Goal: Task Accomplishment & Management: Use online tool/utility

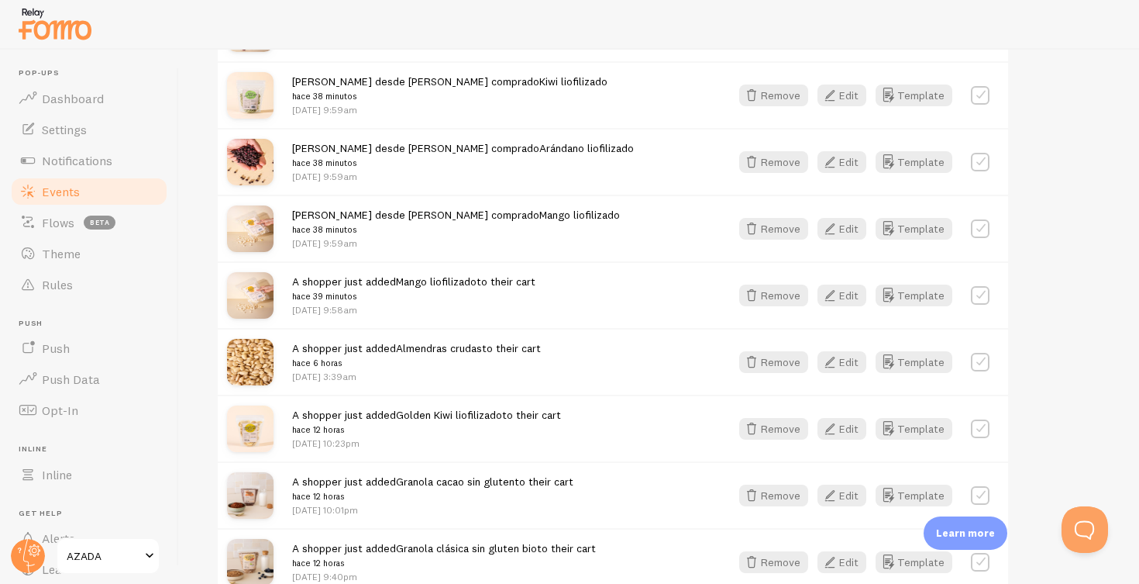
scroll to position [1271, 0]
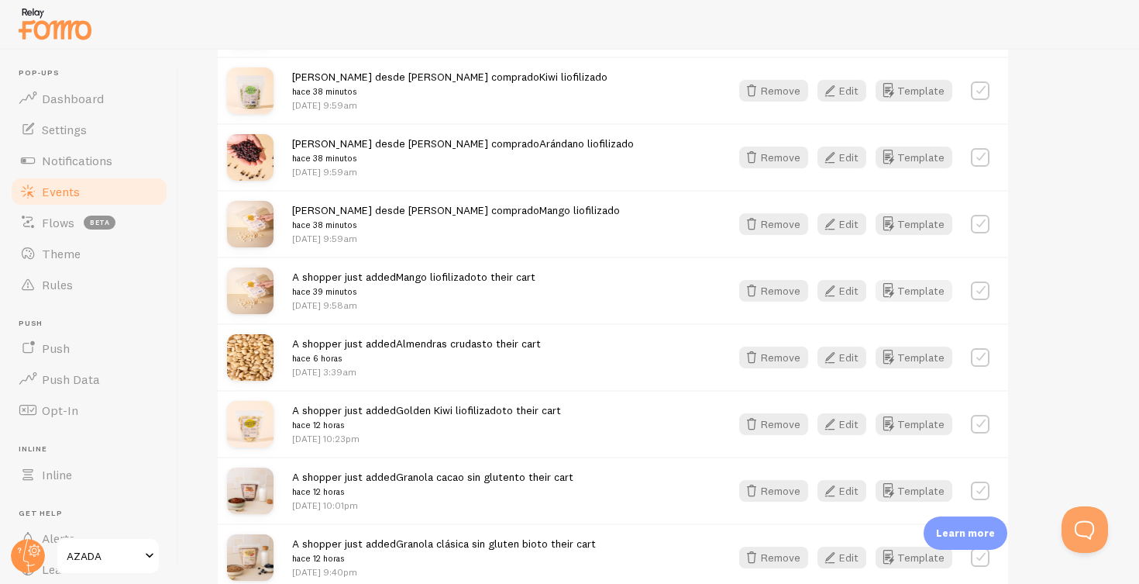
click at [928, 286] on button "Template" at bounding box center [914, 291] width 77 height 22
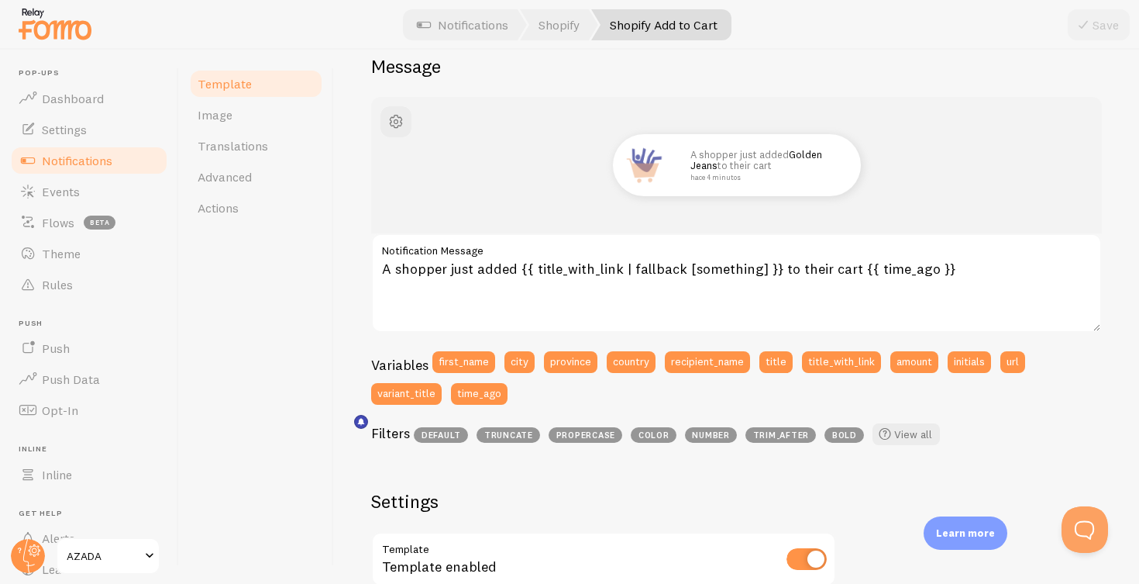
scroll to position [153, 0]
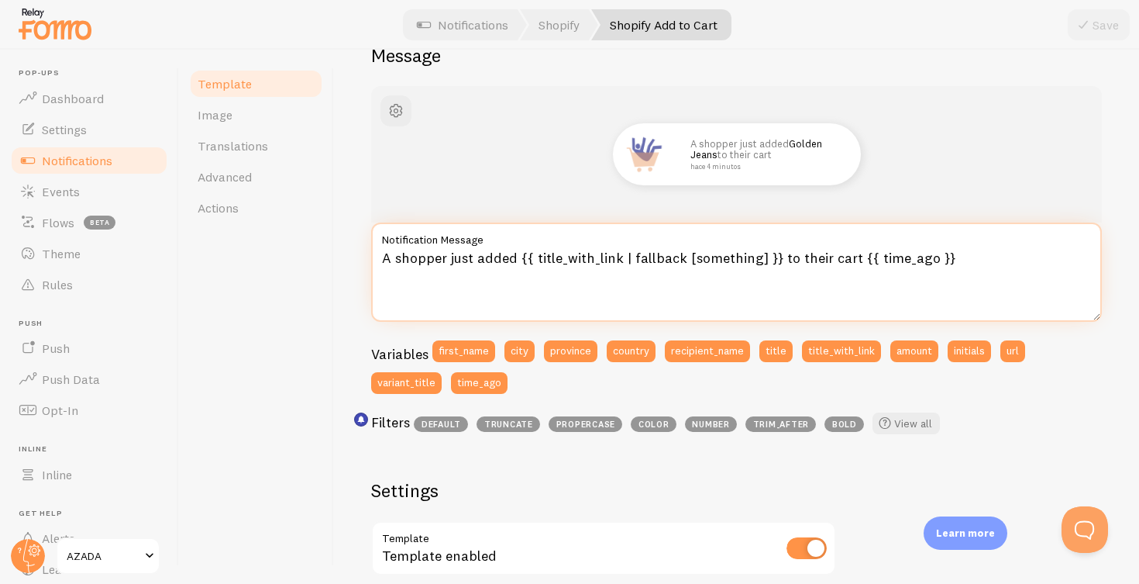
drag, startPoint x: 514, startPoint y: 253, endPoint x: 386, endPoint y: 258, distance: 128.0
click at [386, 258] on textarea "A shopper just added {{ title_with_link | fallback [something] }} to their cart…" at bounding box center [736, 271] width 731 height 99
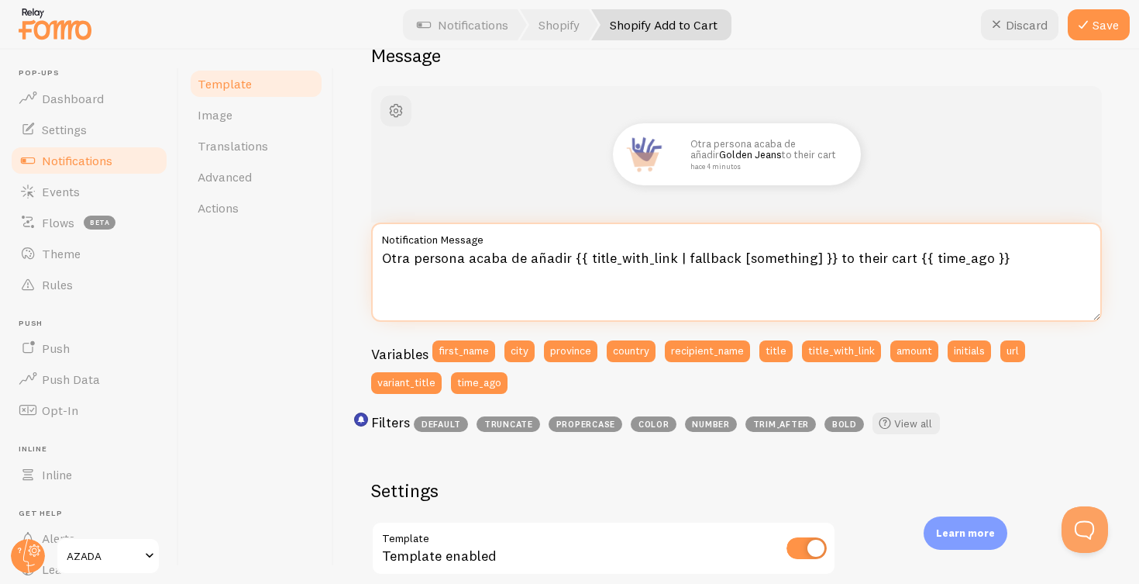
drag, startPoint x: 900, startPoint y: 254, endPoint x: 828, endPoint y: 258, distance: 72.2
click at [828, 258] on textarea "Otra persona acaba de añadir {{ title_with_link | fallback [something] }} to th…" at bounding box center [736, 271] width 731 height 99
drag, startPoint x: 429, startPoint y: 277, endPoint x: 377, endPoint y: 260, distance: 54.4
click at [377, 260] on textarea "Otra persona acaba de añadir {{ title_with_link | fallback [something] }} a su …" at bounding box center [736, 271] width 731 height 99
type textarea "Otra persona acaba de añadir {{ title_with_link | fallback [something] }} a su …"
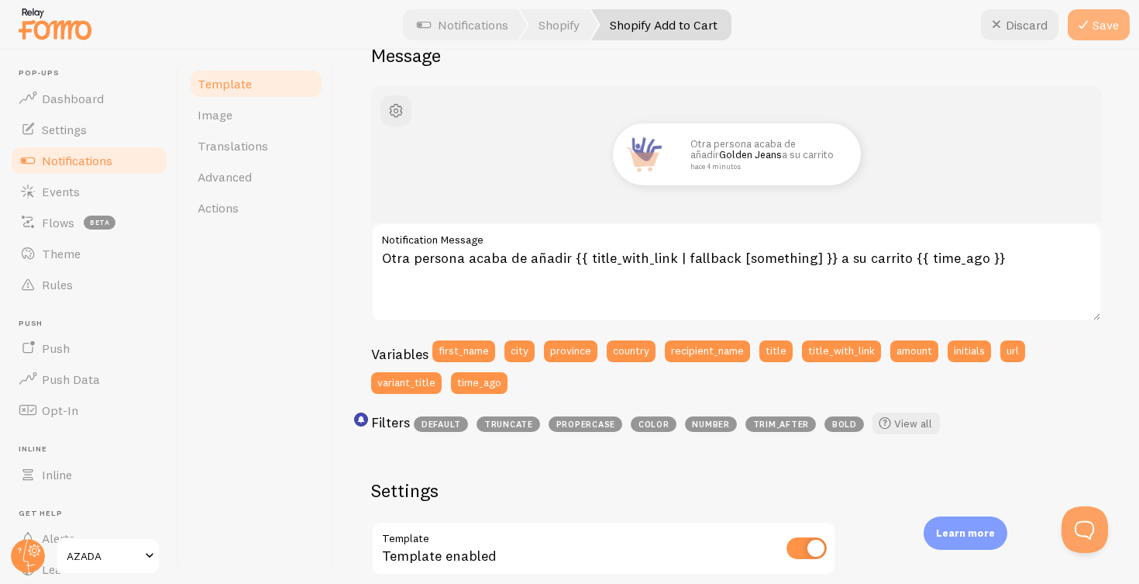
click at [1111, 22] on button "Save" at bounding box center [1099, 24] width 62 height 31
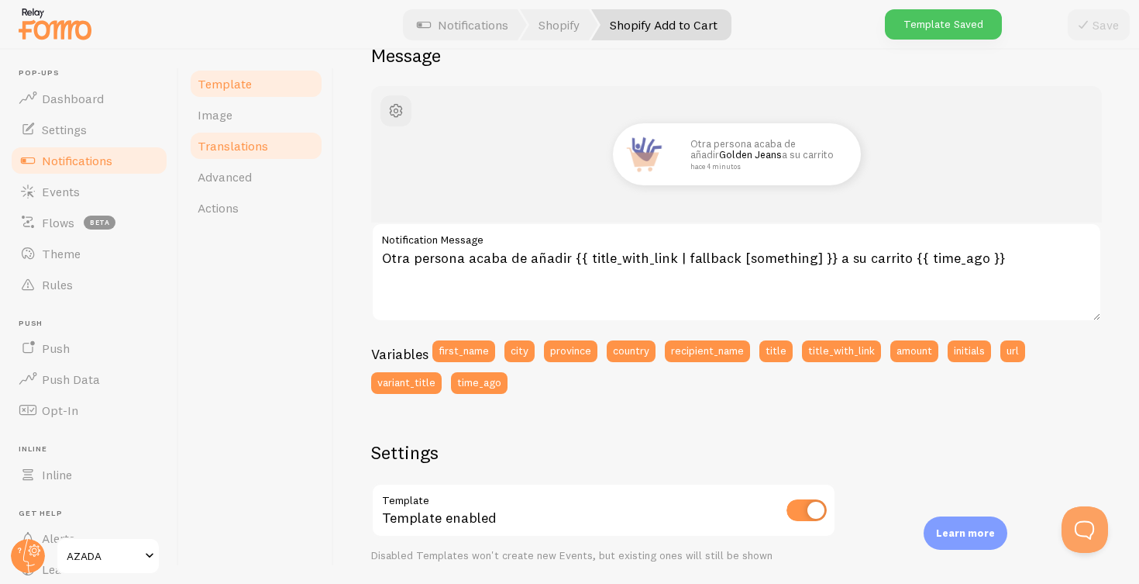
click at [220, 152] on span "Translations" at bounding box center [233, 146] width 71 height 16
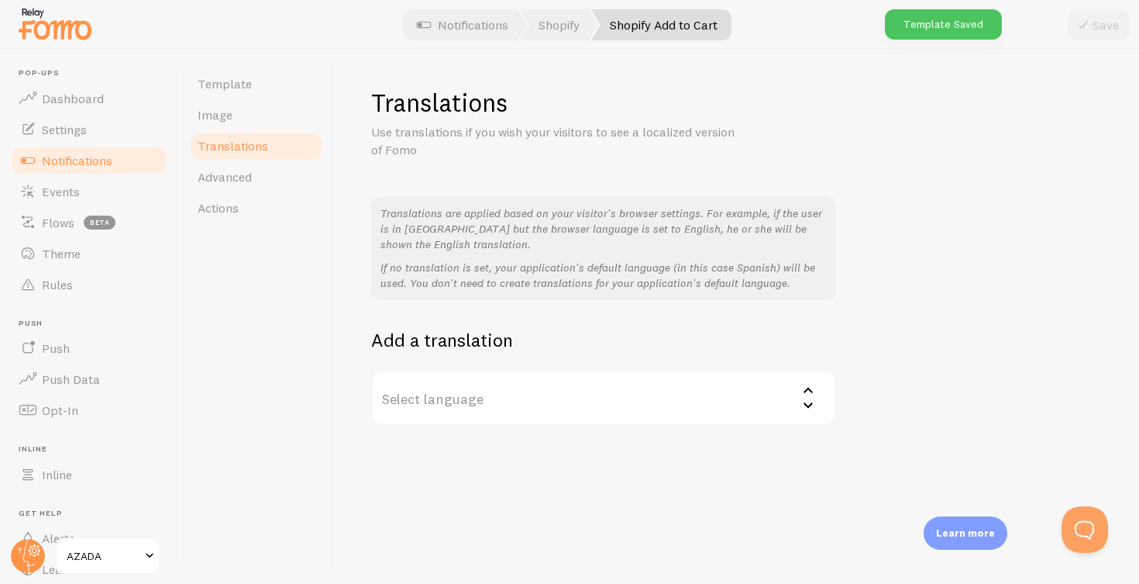
click at [562, 398] on label "Select language" at bounding box center [603, 397] width 465 height 54
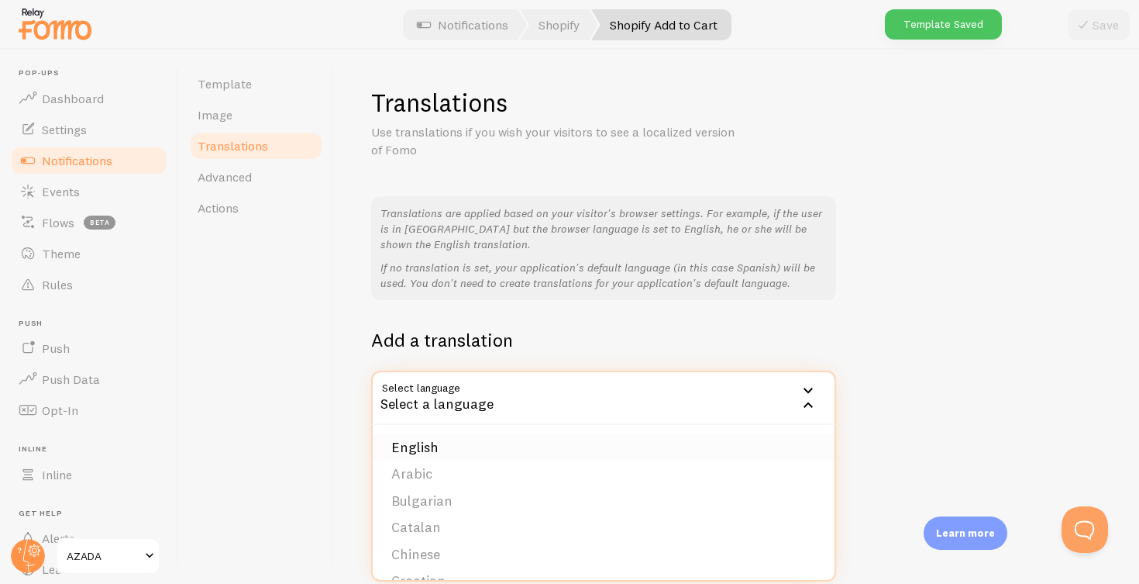
click at [440, 440] on li "English" at bounding box center [604, 447] width 462 height 27
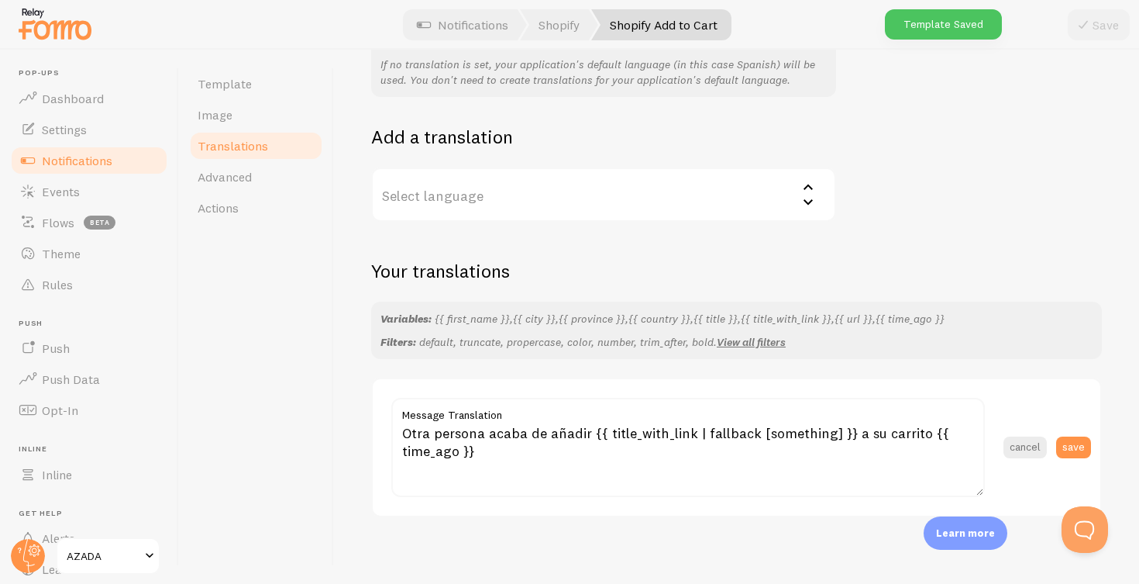
scroll to position [202, 0]
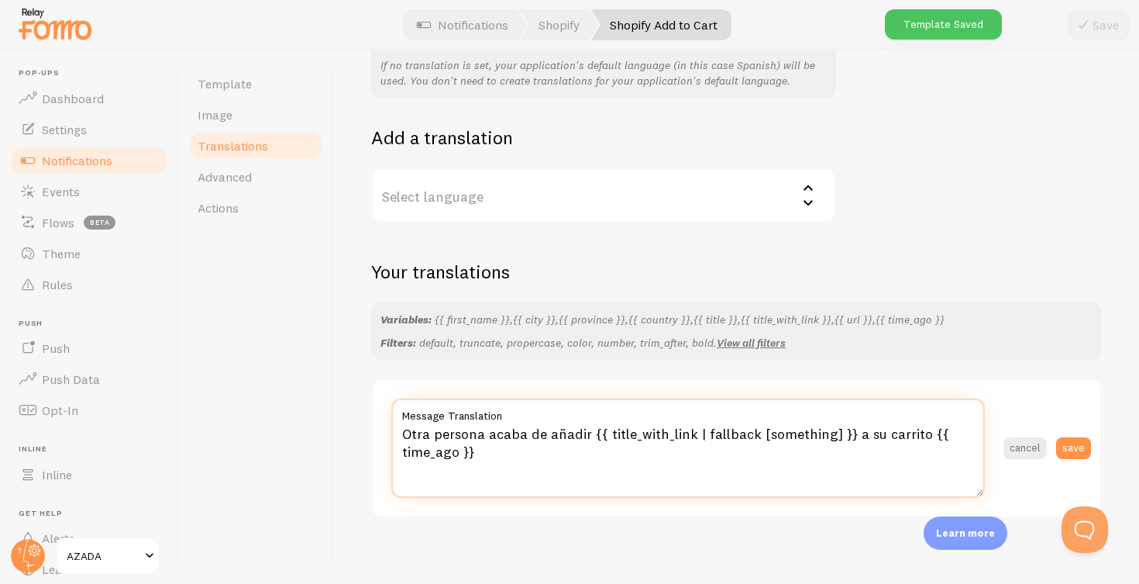
click at [507, 447] on textarea "Otra persona acaba de añadir {{ title_with_link | fallback [something] }} a su …" at bounding box center [688, 447] width 594 height 99
paste textarea "A shopper just added {{ title_with_link | fallback [something] }} to their cart"
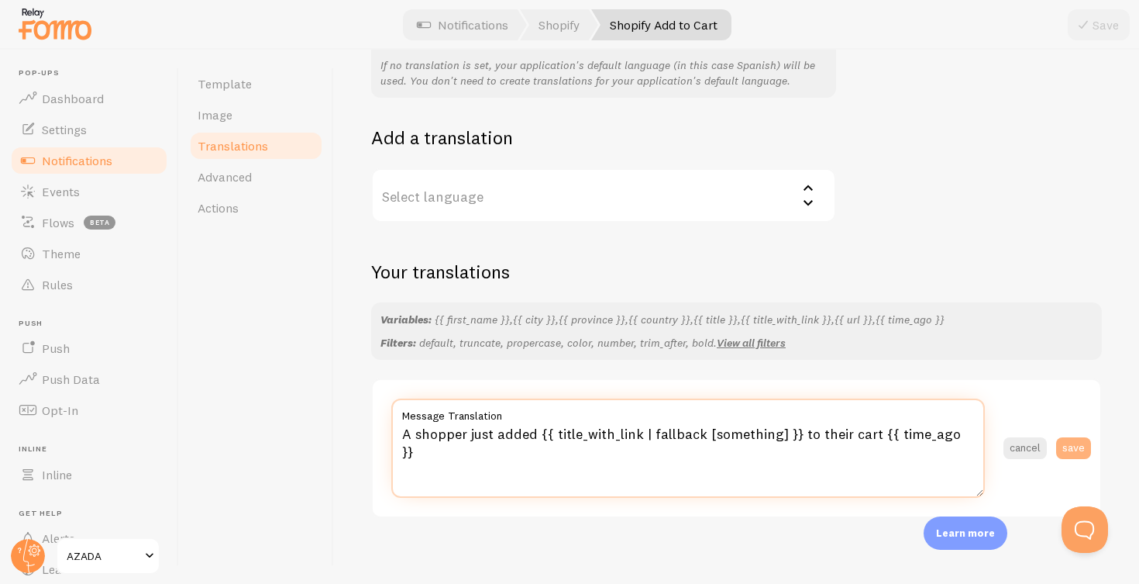
type textarea "A shopper just added {{ title_with_link | fallback [something] }} to their cart…"
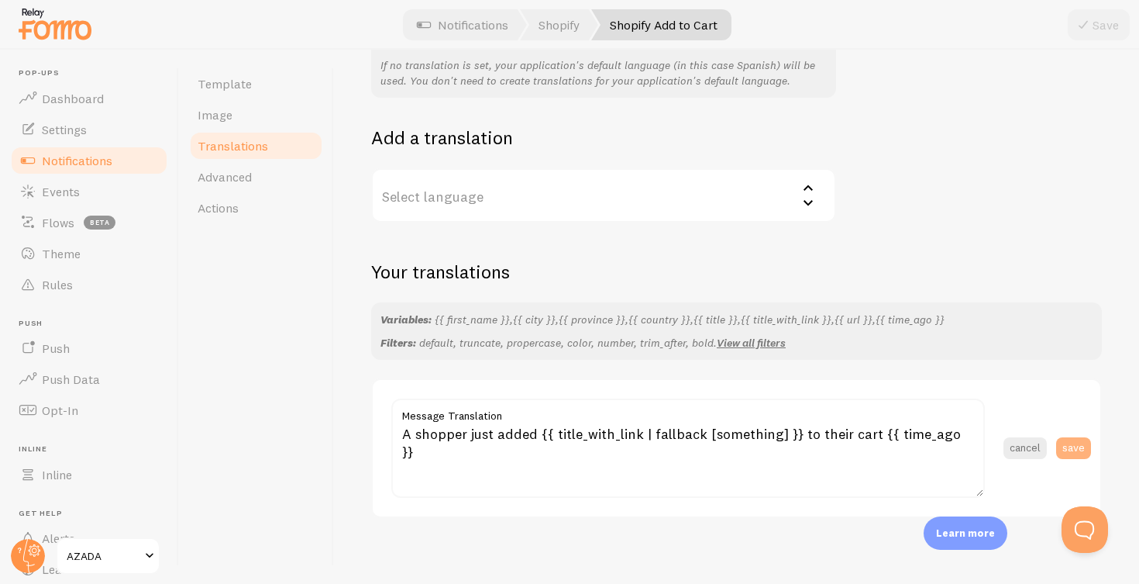
click at [1078, 437] on button "save" at bounding box center [1073, 448] width 35 height 22
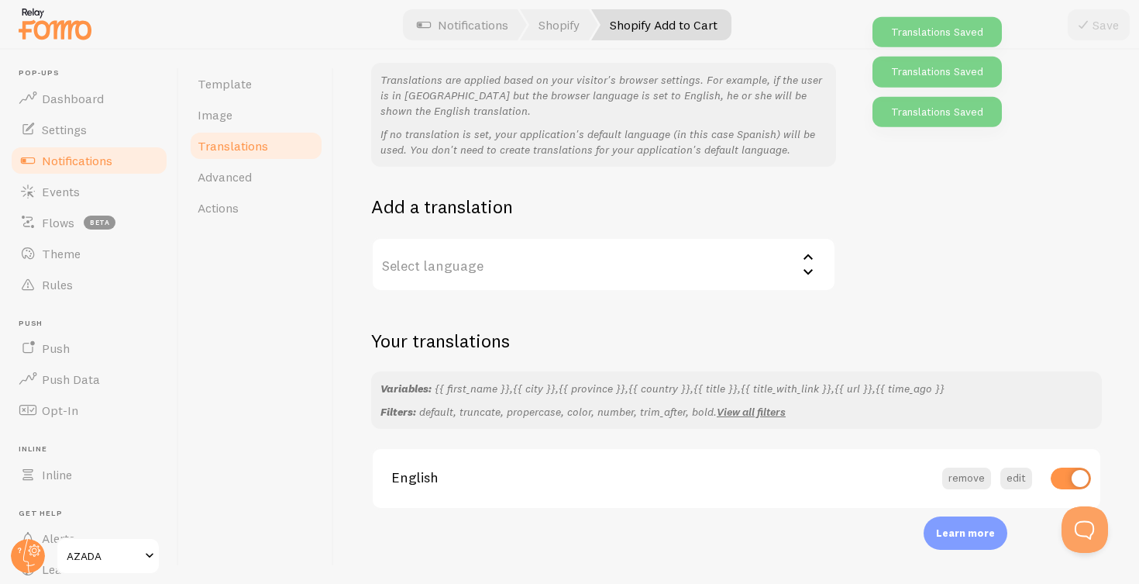
scroll to position [125, 0]
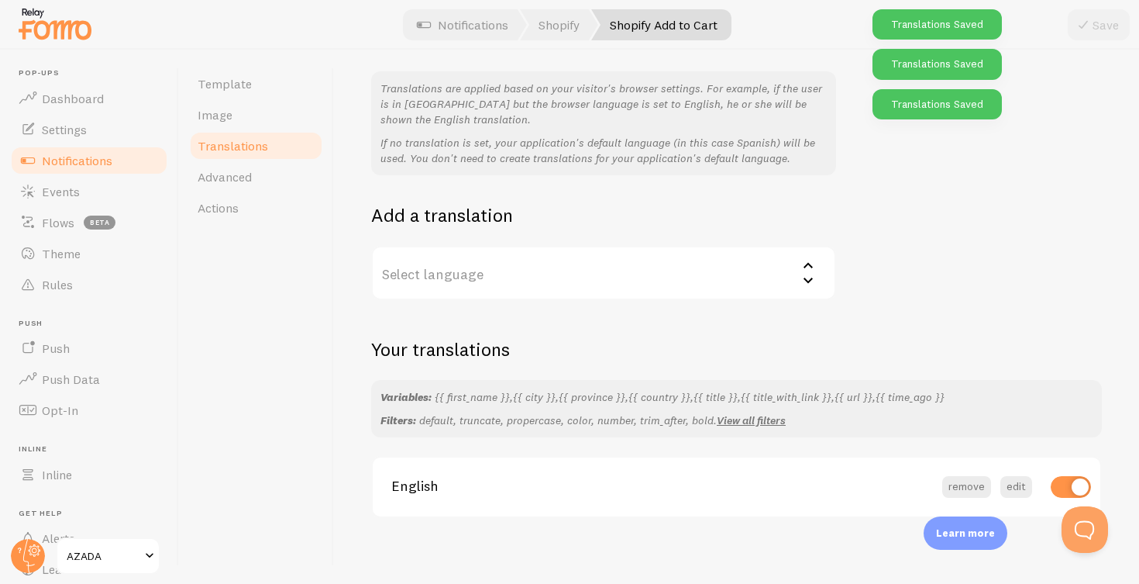
click at [454, 271] on label "Select language" at bounding box center [603, 273] width 465 height 54
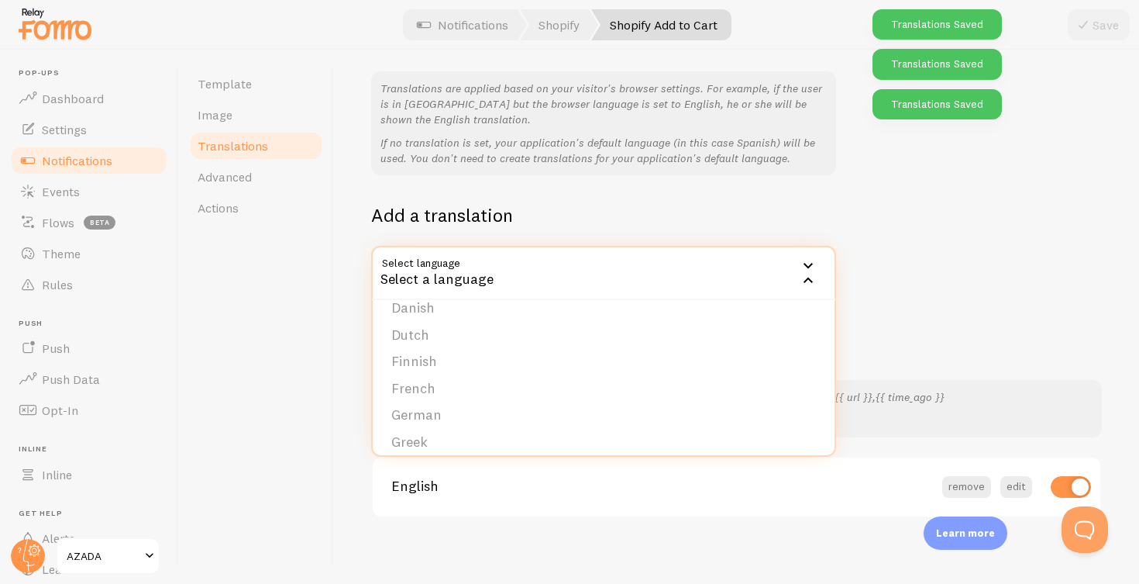
scroll to position [157, 0]
click at [425, 393] on li "German" at bounding box center [604, 406] width 462 height 27
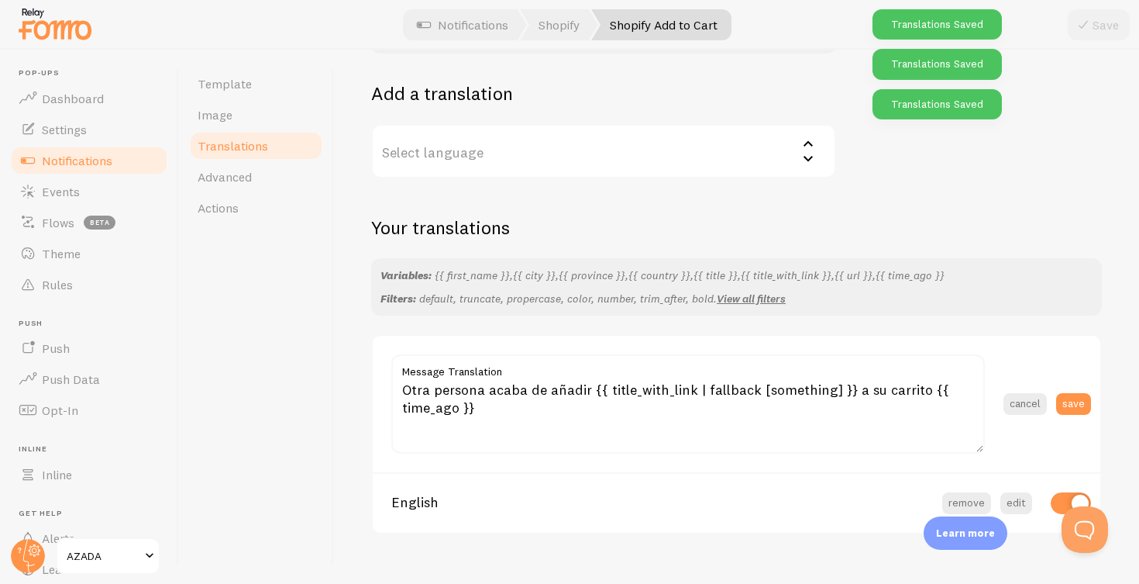
scroll to position [263, 0]
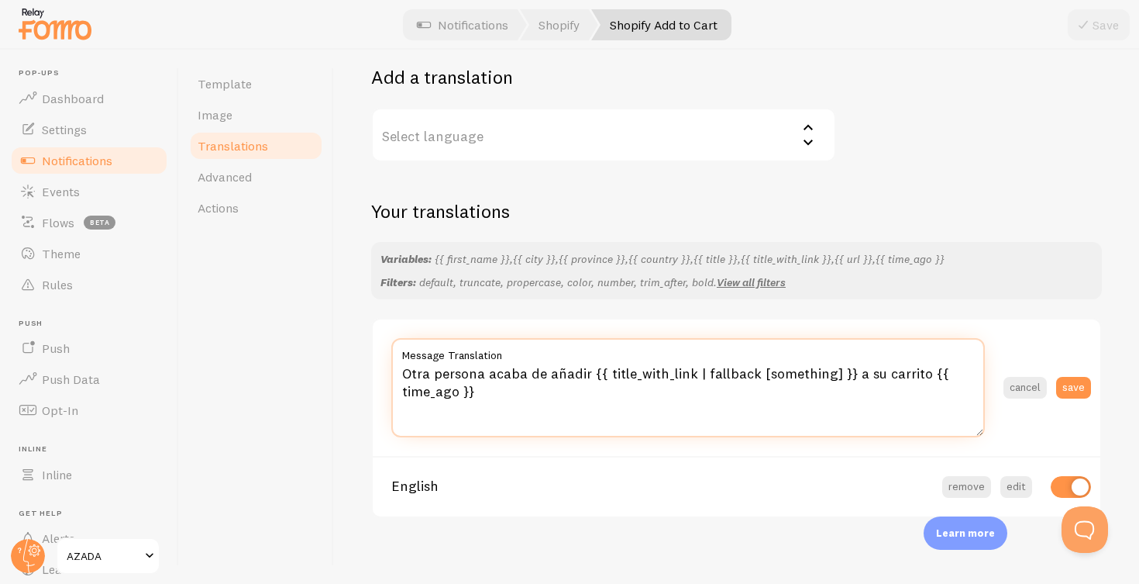
click at [484, 396] on textarea "Otra persona acaba de añadir {{ title_with_link | fallback [something] }} a su …" at bounding box center [688, 387] width 594 height 99
paste textarea "Ein [PERSON_NAME] hat soeben {{ title_with_link | fallback [etwas] }} vor {{ ti…"
type textarea "Ein [PERSON_NAME] hat soeben {{ title_with_link | fallback [etwas] }} vor {{ ti…"
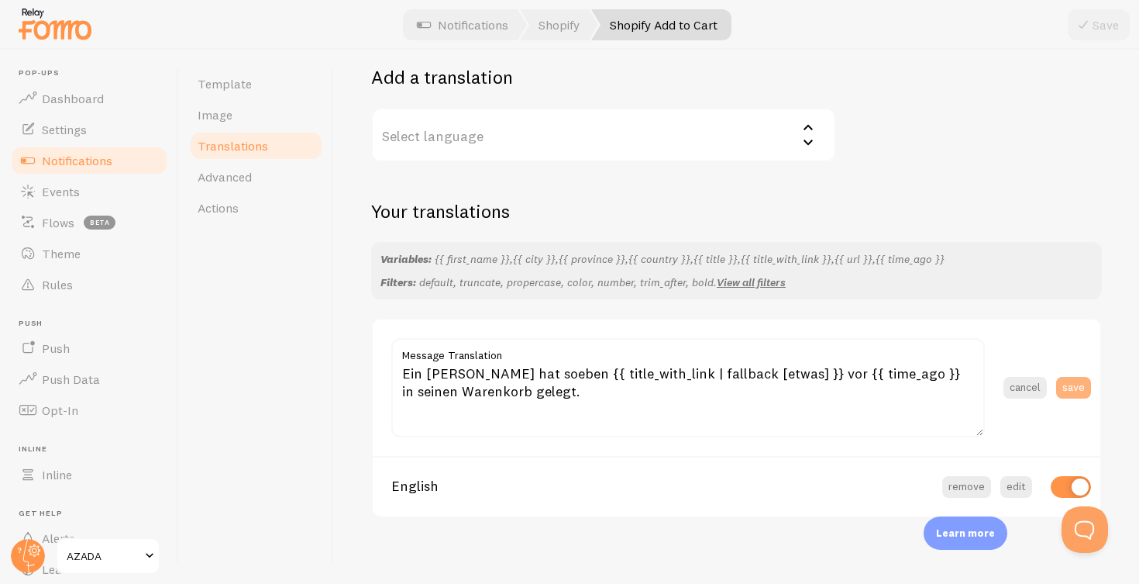
click at [1071, 377] on button "save" at bounding box center [1073, 388] width 35 height 22
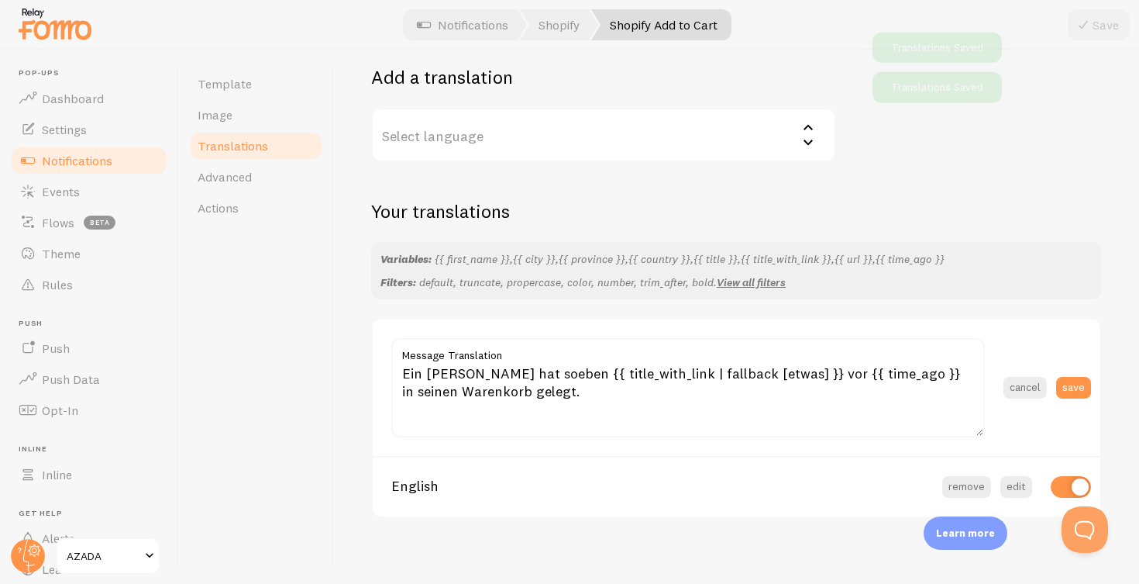
scroll to position [185, 0]
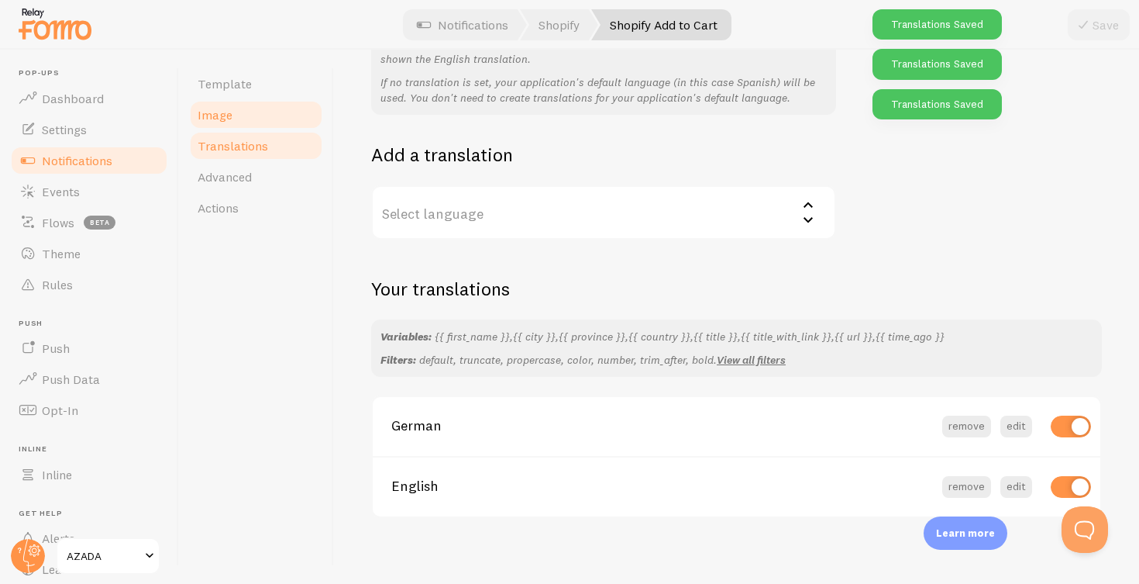
click at [219, 115] on span "Image" at bounding box center [215, 115] width 35 height 16
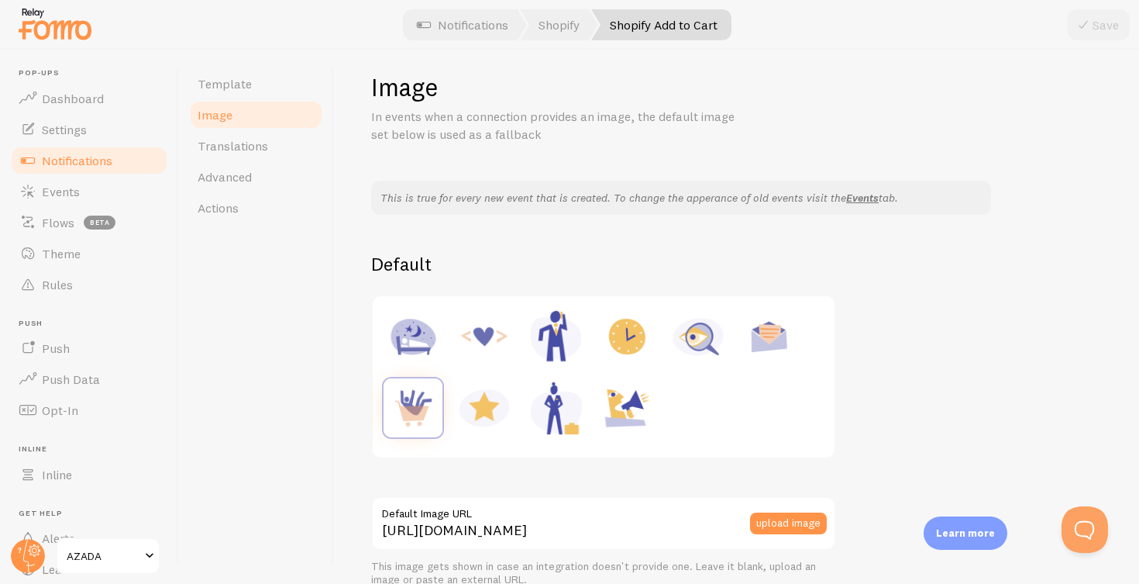
scroll to position [7, 0]
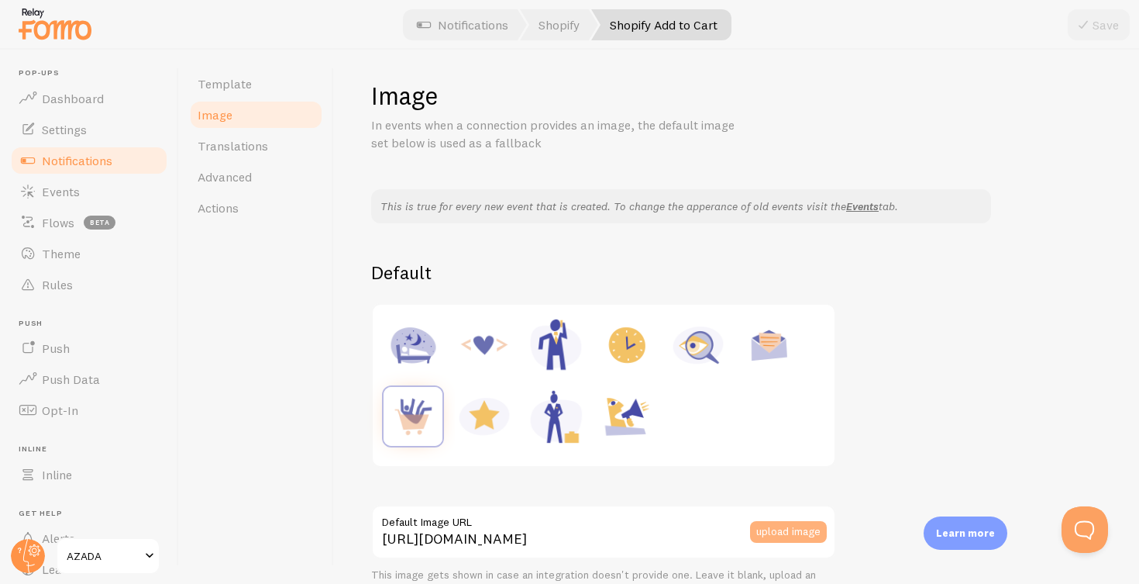
click at [784, 525] on button "upload image" at bounding box center [788, 532] width 77 height 22
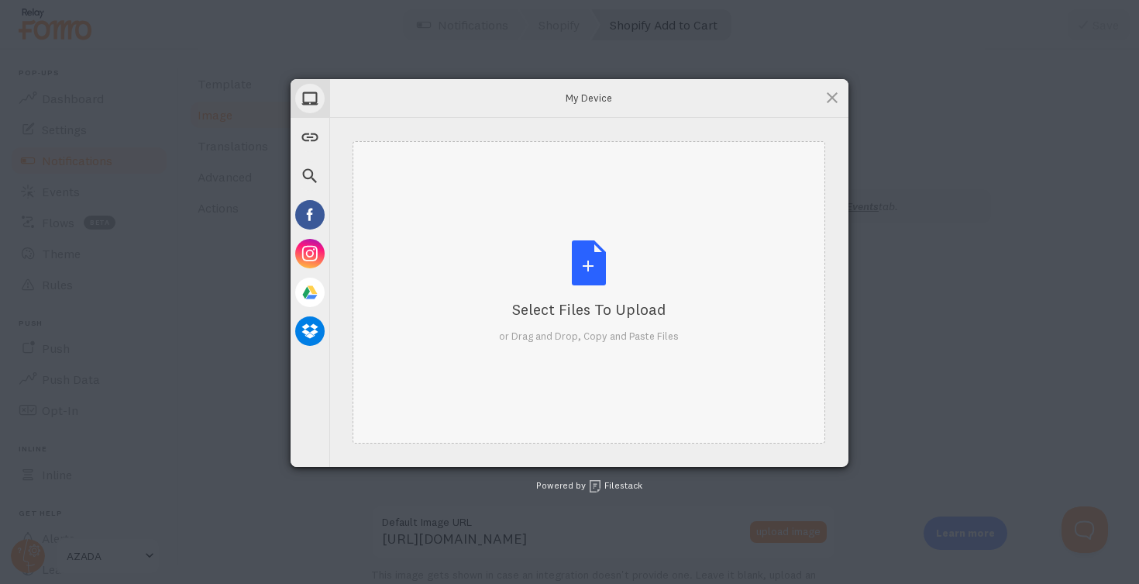
click at [590, 258] on div "Select Files to Upload or Drag and Drop, Copy and Paste Files" at bounding box center [589, 291] width 180 height 103
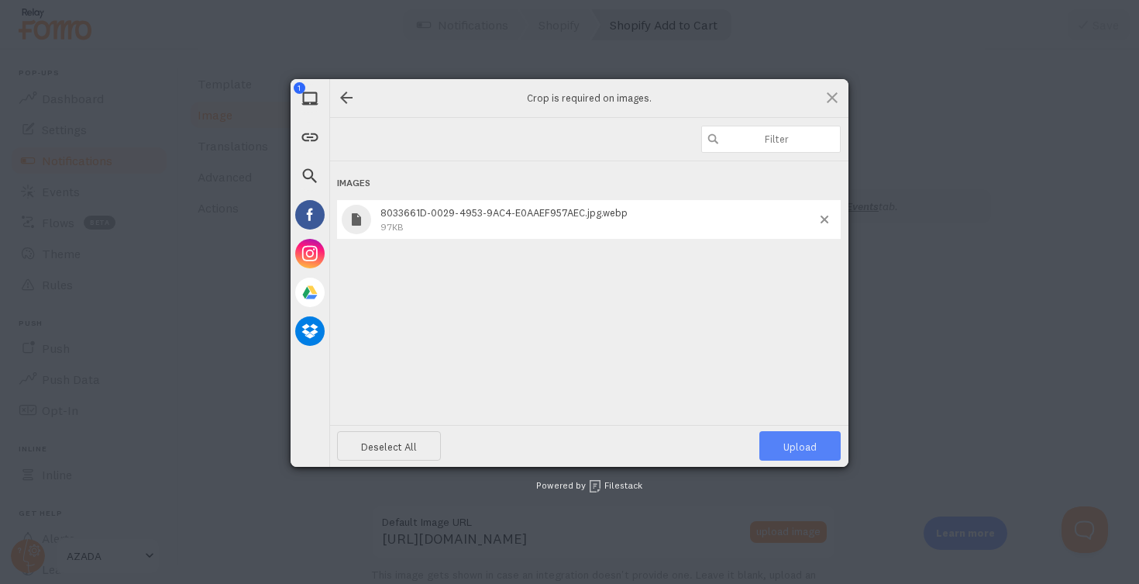
click at [798, 443] on span "Upload 1" at bounding box center [800, 446] width 33 height 12
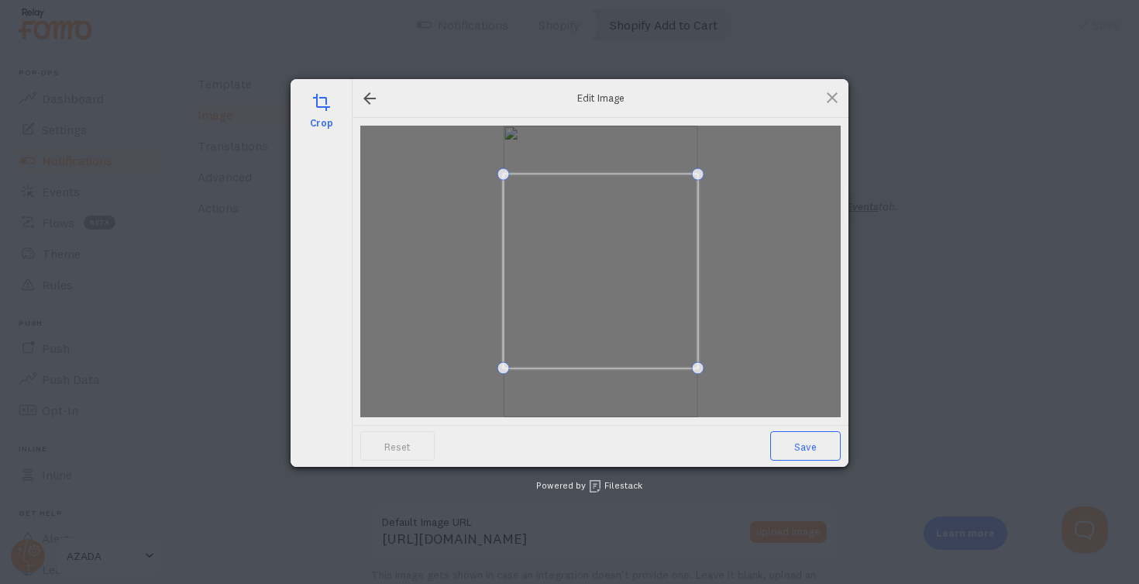
click at [803, 444] on span "Save" at bounding box center [805, 445] width 71 height 29
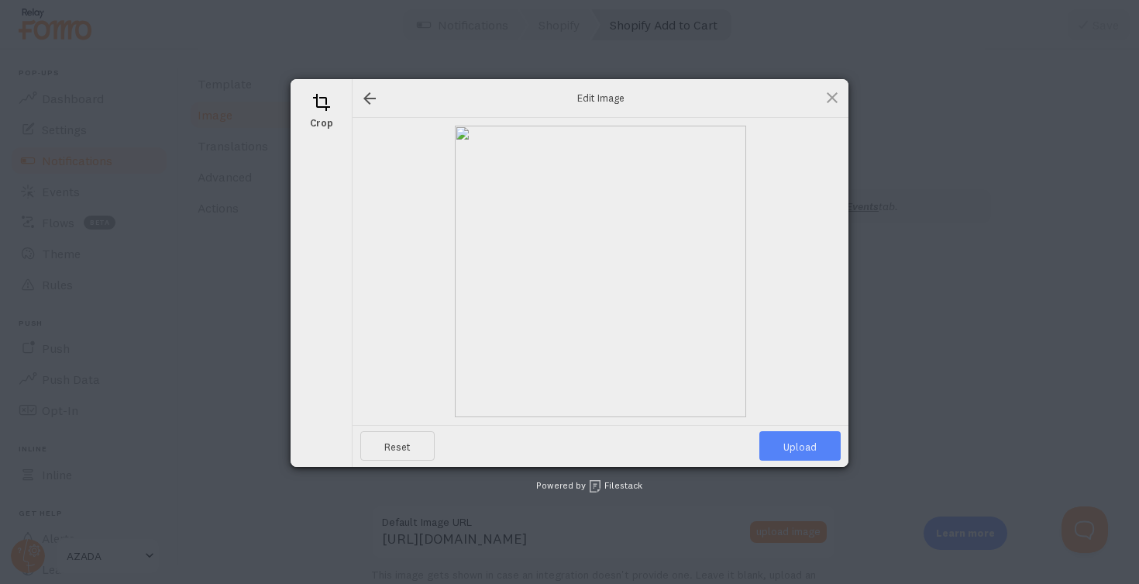
click at [803, 444] on span "Upload" at bounding box center [800, 445] width 81 height 29
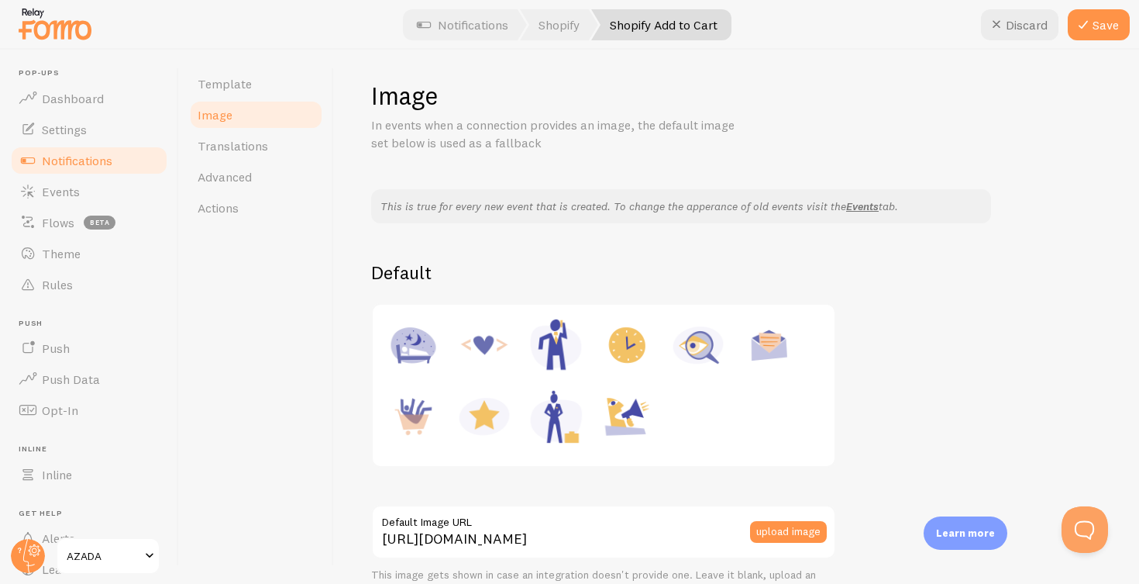
type input "[URL][DOMAIN_NAME][DOMAIN_NAME]"
click at [1104, 18] on button "Save" at bounding box center [1099, 24] width 62 height 31
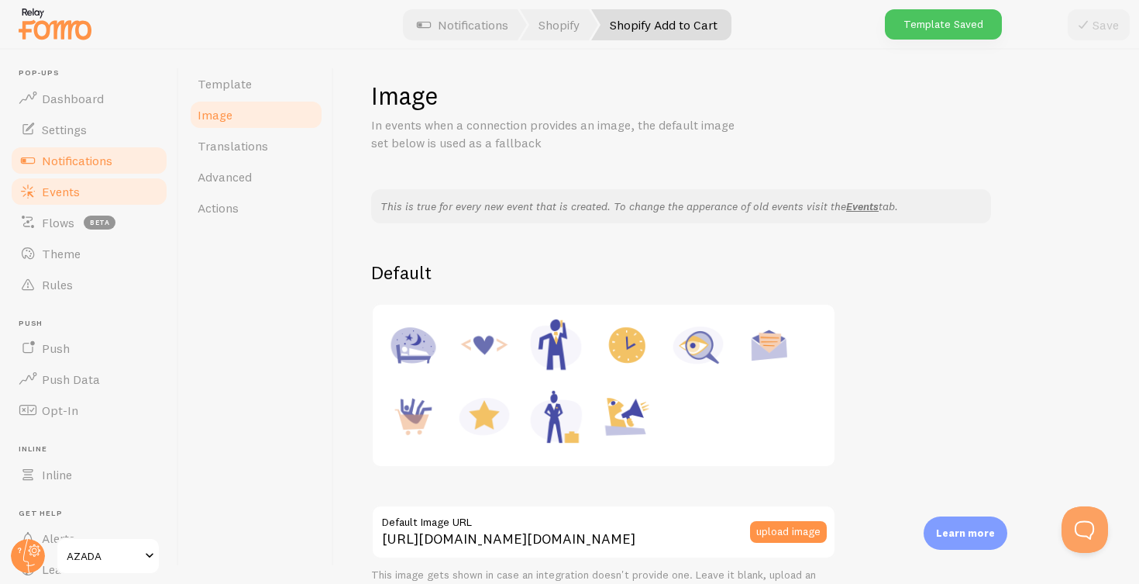
click at [55, 195] on span "Events" at bounding box center [61, 192] width 38 height 16
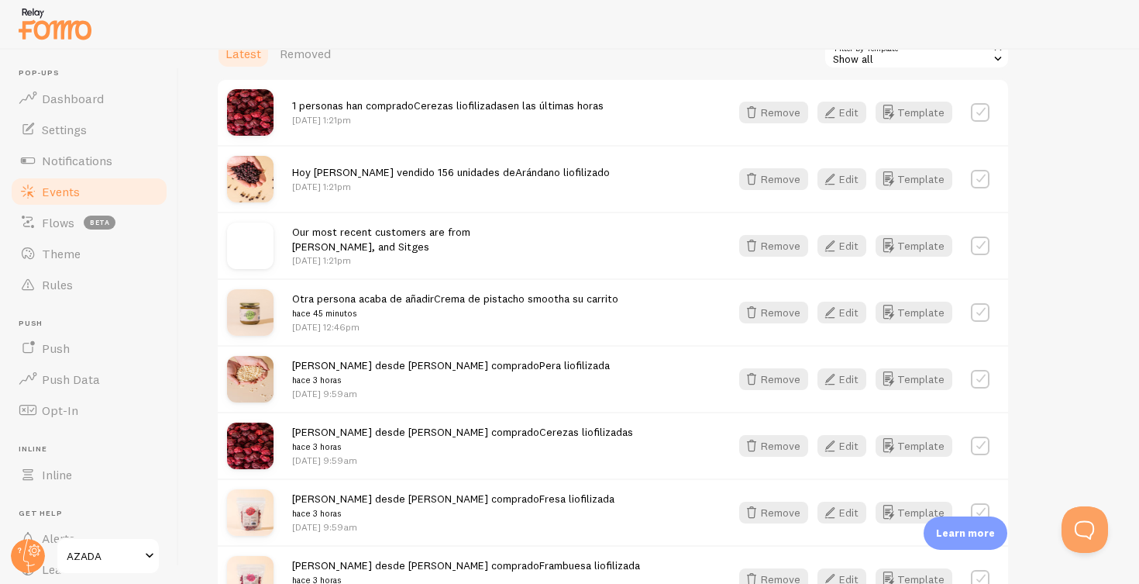
scroll to position [387, 0]
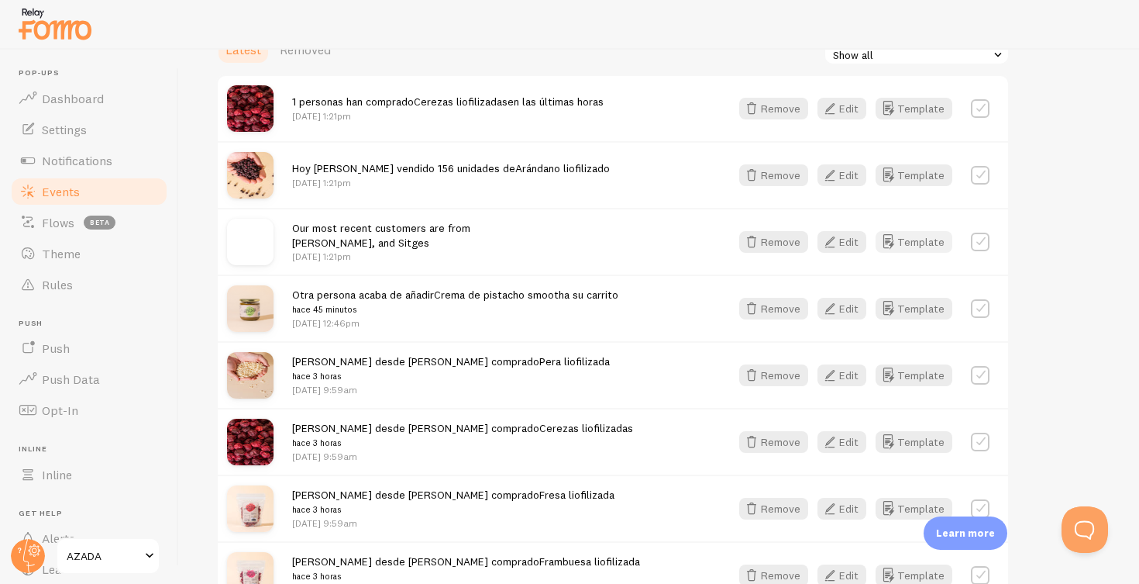
click at [924, 236] on button "Template" at bounding box center [914, 242] width 77 height 22
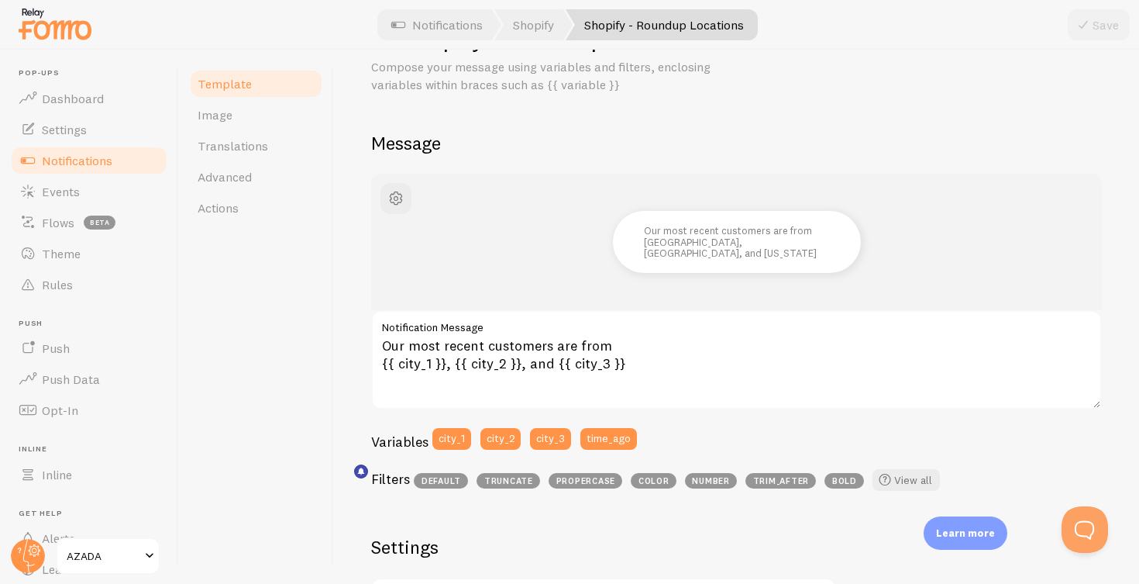
scroll to position [73, 0]
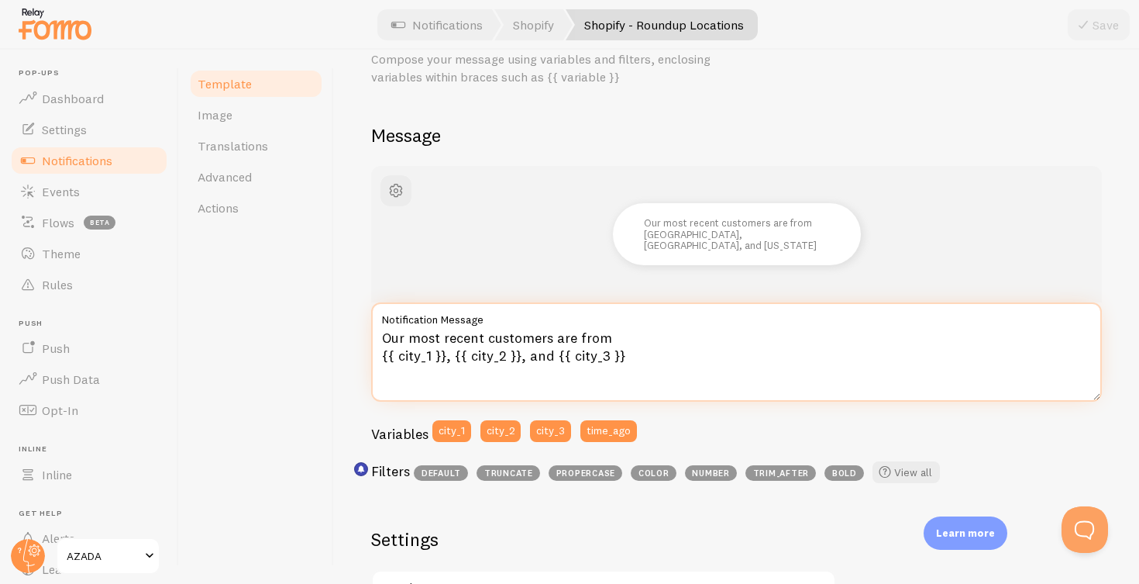
click at [643, 356] on textarea "Our most recent customers are from {{ city_1 }}, {{ city_2 }}, and {{ city_3 }}" at bounding box center [736, 351] width 731 height 99
click at [477, 343] on textarea "Our most recent customers are from {{ city_1 }}, {{ city_2 }}, and {{ city_3 }}" at bounding box center [736, 351] width 731 height 99
drag, startPoint x: 608, startPoint y: 336, endPoint x: 375, endPoint y: 314, distance: 233.6
click at [375, 314] on div "Our most recent customers are from {{ city_1 }}, {{ city_2 }}, and {{ city_3 }}…" at bounding box center [736, 351] width 731 height 99
click at [539, 358] on textarea "Nuestro último cliente ha comprado desde {{ city_1 }}, {{ city_2 }}, and {{ cit…" at bounding box center [736, 351] width 731 height 99
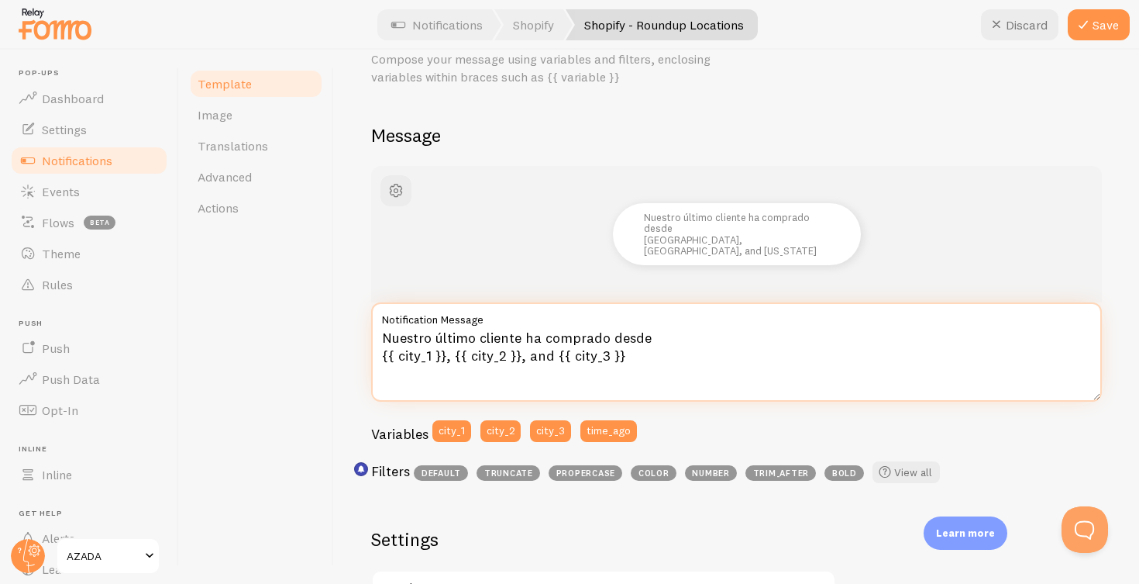
click at [539, 358] on textarea "Nuestro último cliente ha comprado desde {{ city_1 }}, {{ city_2 }}, and {{ cit…" at bounding box center [736, 351] width 731 height 99
click at [429, 336] on textarea "Nuestro último cliente ha comprado desde {{ city_1 }}, {{ city_2 }}, y {{ city_…" at bounding box center [736, 351] width 731 height 99
click at [480, 336] on textarea "Nuestros último cliente ha comprado desde {{ city_1 }}, {{ city_2 }}, y {{ city…" at bounding box center [736, 351] width 731 height 99
click at [533, 337] on textarea "Nuestros últimos cliente ha comprado desde {{ city_1 }}, {{ city_2 }}, y {{ cit…" at bounding box center [736, 351] width 731 height 99
click at [560, 336] on textarea "Nuestros últimos clientes ha comprado desde {{ city_1 }}, {{ city_2 }}, y {{ ci…" at bounding box center [736, 351] width 731 height 99
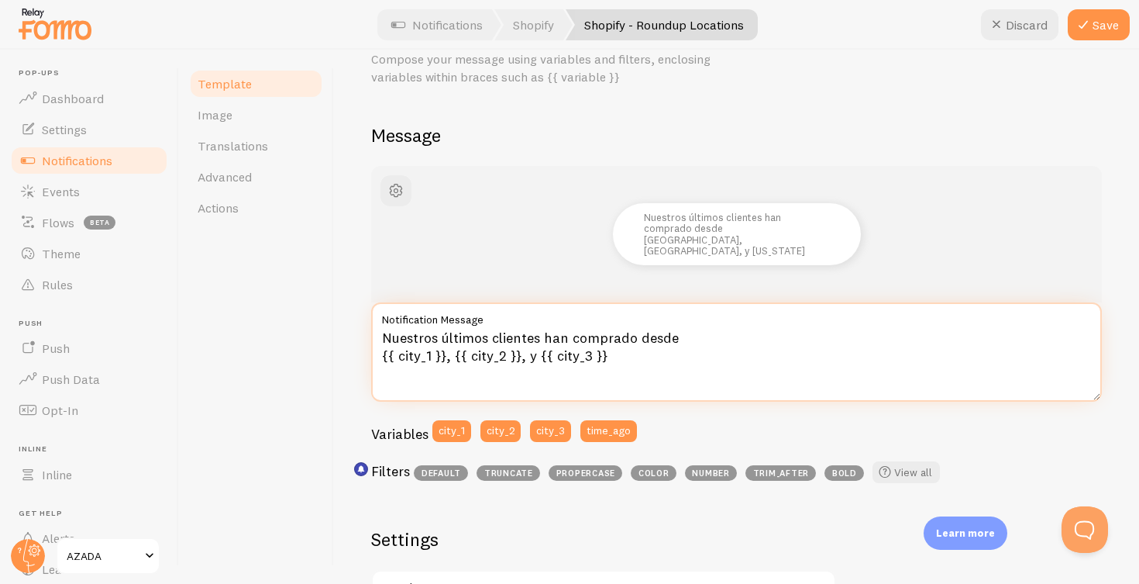
click at [523, 357] on textarea "Nuestros últimos clientes han comprado desde {{ city_1 }}, {{ city_2 }}, y {{ c…" at bounding box center [736, 351] width 731 height 99
click at [382, 353] on textarea "Nuestros últimos clientes han comprado desde {{ city_1 }}, {{ city_2 }} y {{ ci…" at bounding box center [736, 351] width 731 height 99
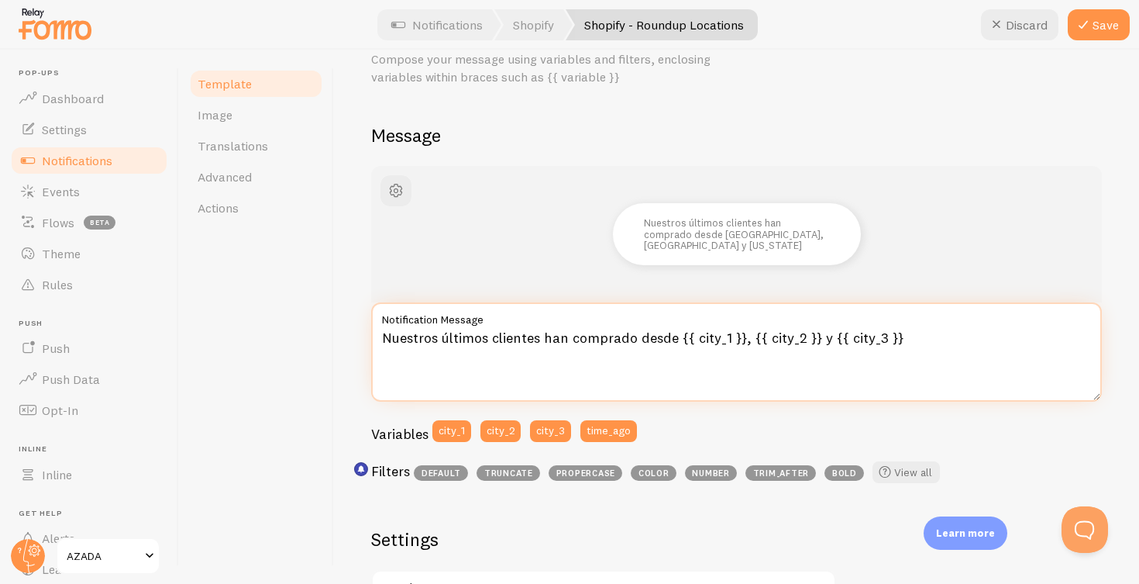
drag, startPoint x: 674, startPoint y: 335, endPoint x: 345, endPoint y: 327, distance: 328.7
click at [345, 327] on div "Shopify - Roundup Locations Compose your message using variables and filters, e…" at bounding box center [736, 317] width 805 height 534
click at [383, 336] on textarea "Estamos preparando pedidos para {{ city_1 }}, {{ city_2 }} y {{ city_3 }}" at bounding box center [736, 351] width 731 height 99
type textarea "En estos momentos, estamos preparando pedidos para {{ city_1 }}, {{ city_2 }} y…"
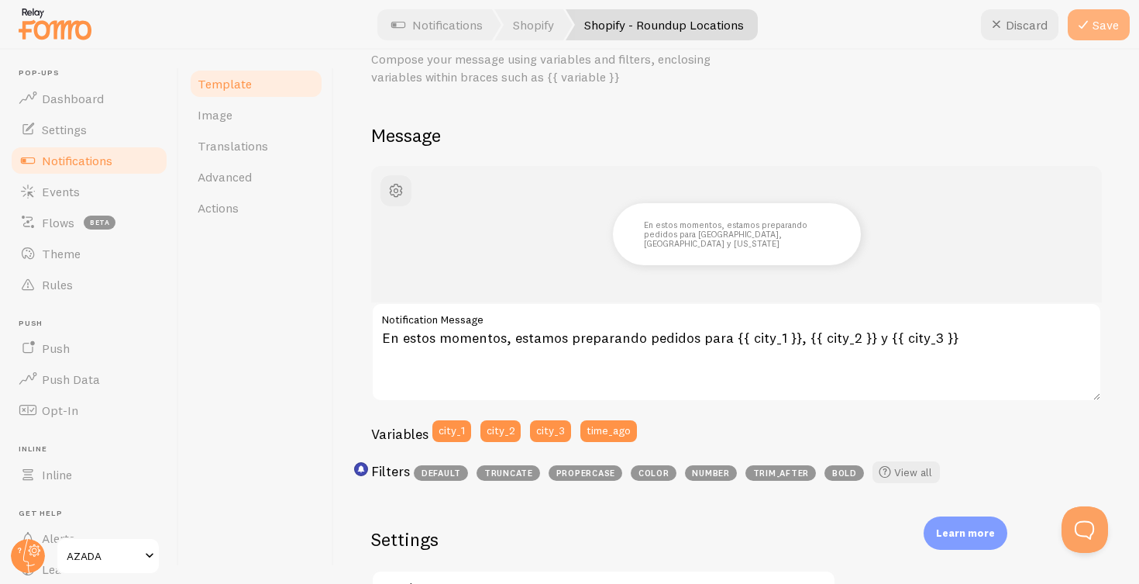
click at [1094, 27] on button "Save" at bounding box center [1099, 24] width 62 height 31
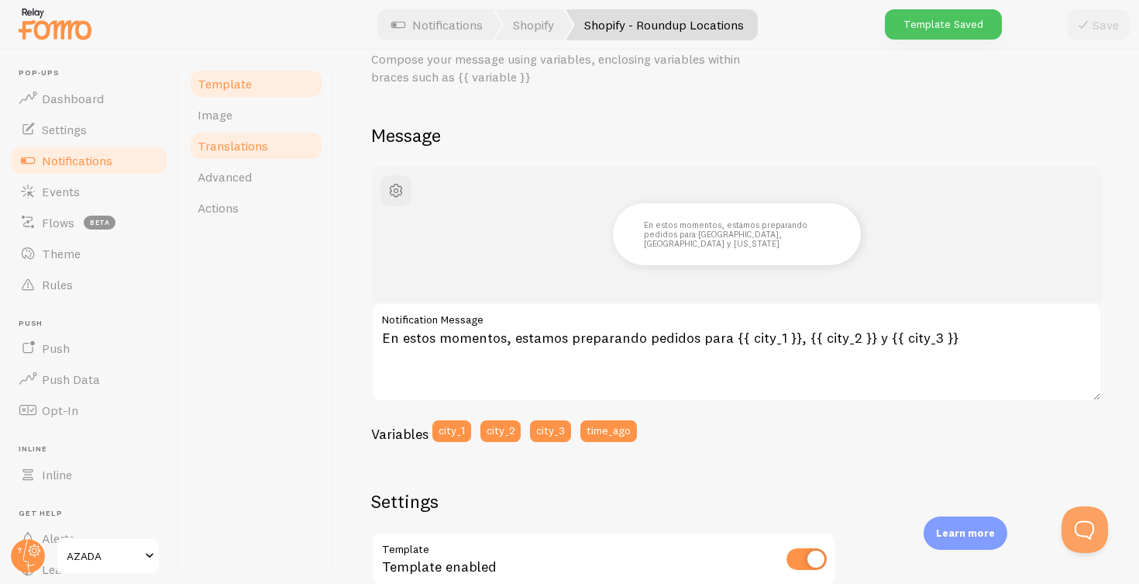
click at [240, 141] on span "Translations" at bounding box center [233, 146] width 71 height 16
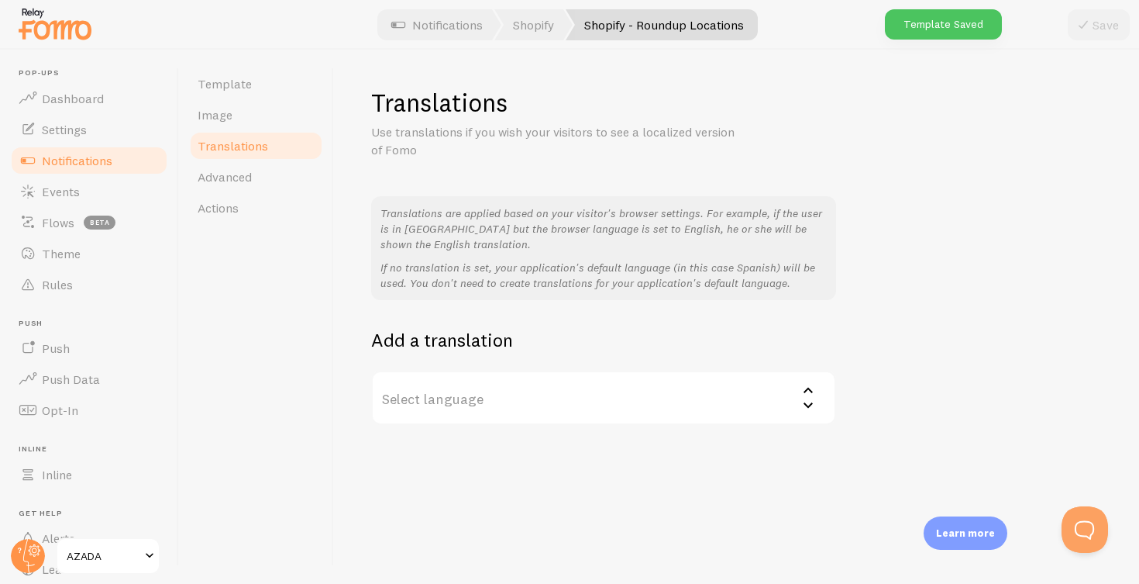
click at [522, 392] on label "Select language" at bounding box center [603, 397] width 465 height 54
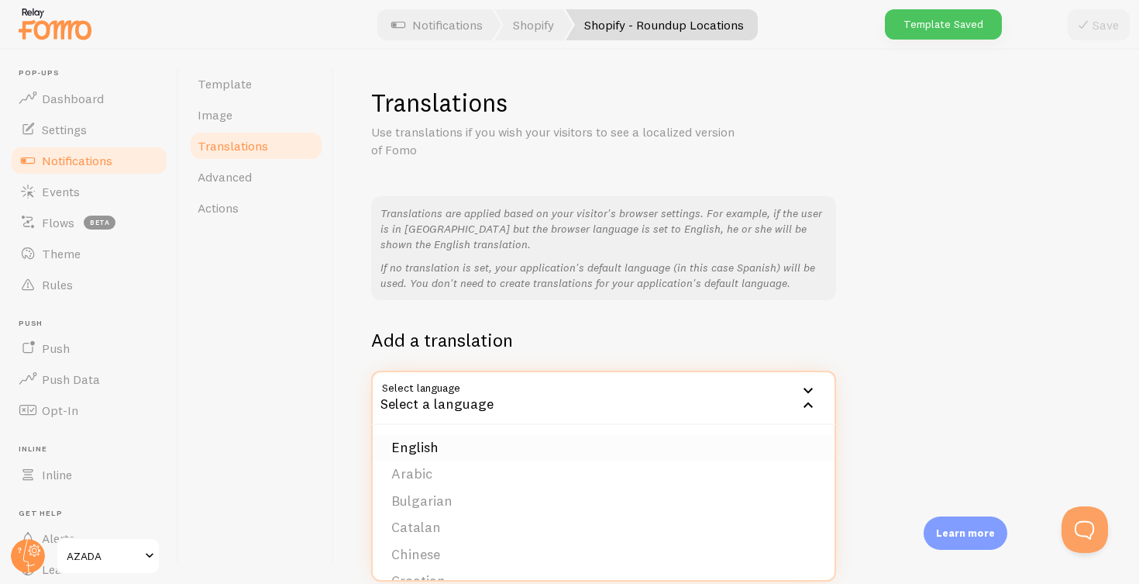
click at [508, 437] on li "English" at bounding box center [604, 447] width 462 height 27
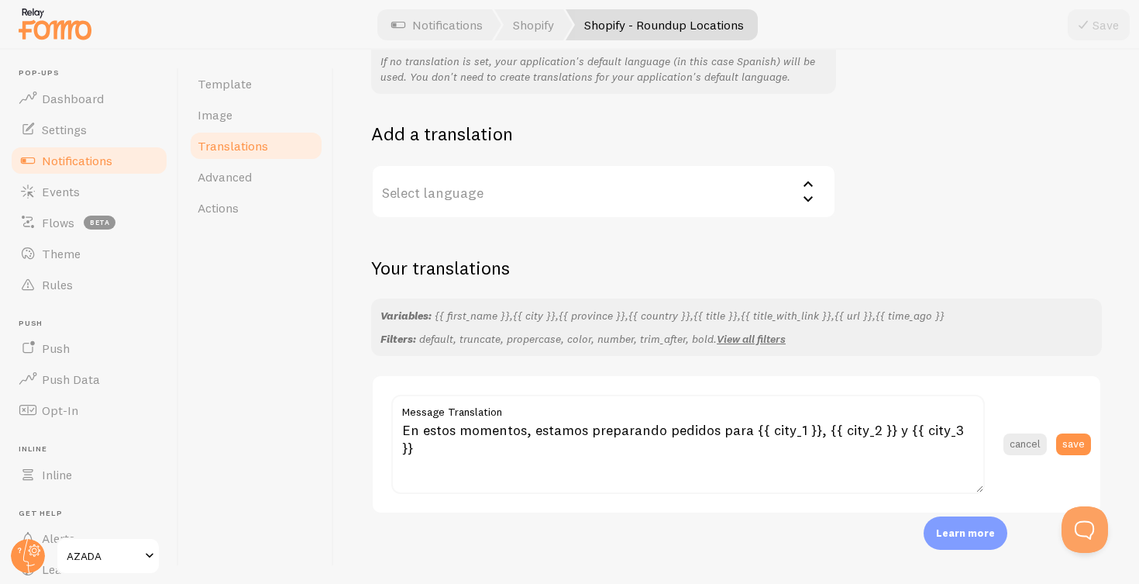
scroll to position [202, 0]
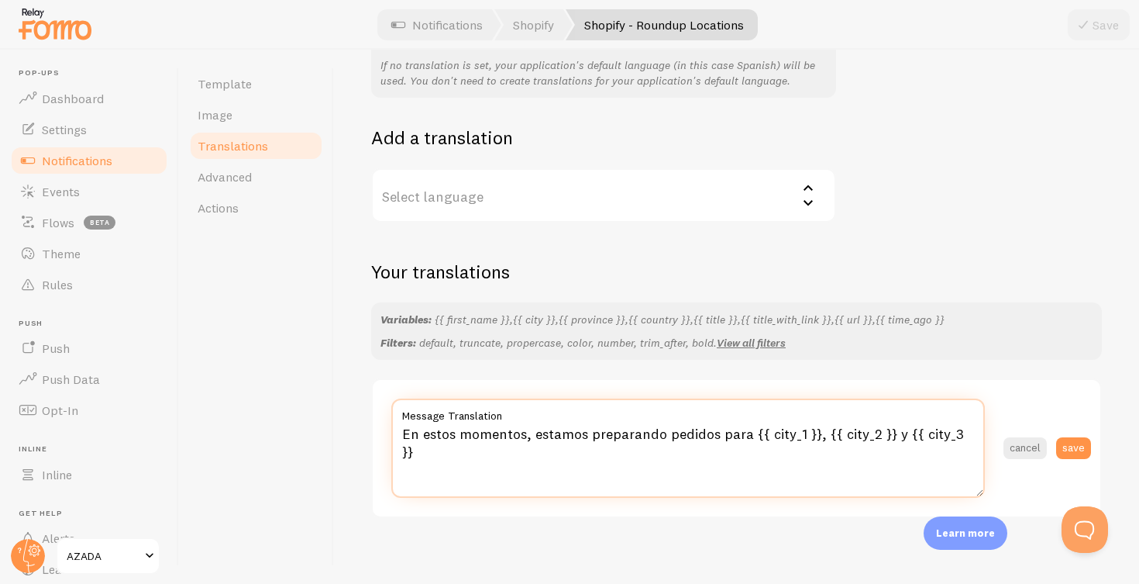
drag, startPoint x: 744, startPoint y: 426, endPoint x: 372, endPoint y: 430, distance: 372.1
click at [372, 430] on div "En estos momentos, estamos preparando pedidos para {{ city_1 }}, {{ city_2 }} y…" at bounding box center [736, 448] width 731 height 140
click at [722, 428] on textarea "We are preparing orders for {{ city_1 }}, {{ city_2 }} y {{ city_3 }}" at bounding box center [688, 447] width 594 height 99
click at [407, 428] on textarea "We are preparing orders for {{ city_1 }}, {{ city_2 }} and {{ city_3 }}" at bounding box center [688, 447] width 594 height 99
click at [535, 431] on textarea "Right now we are preparing orders for {{ city_1 }}, {{ city_2 }} and {{ city_3 …" at bounding box center [688, 447] width 594 height 99
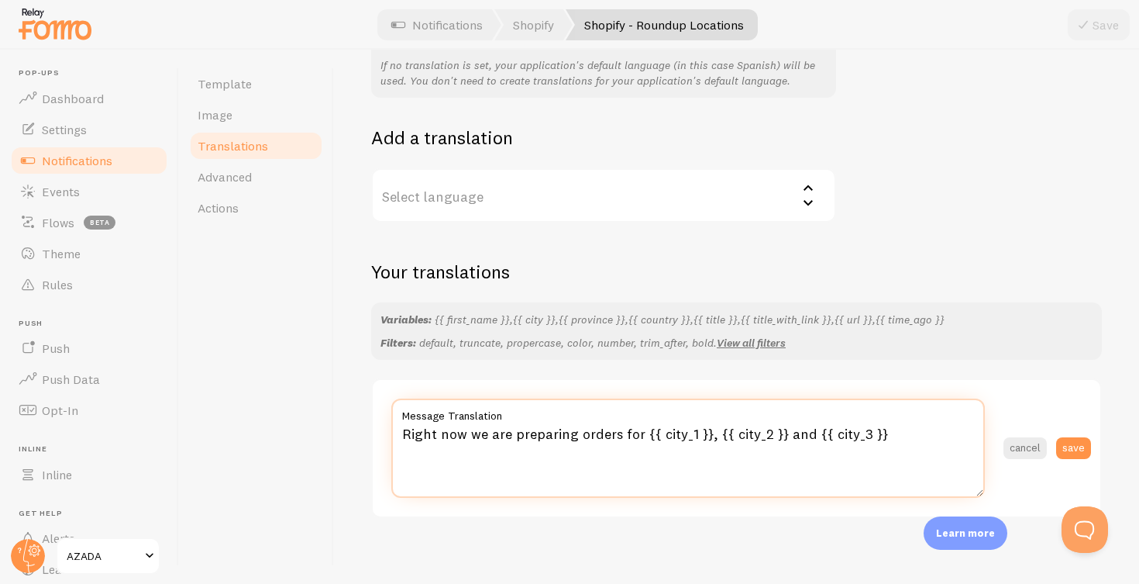
click at [535, 431] on textarea "Right now we are preparing orders for {{ city_1 }}, {{ city_2 }} and {{ city_3 …" at bounding box center [688, 447] width 594 height 99
drag, startPoint x: 535, startPoint y: 431, endPoint x: 640, endPoint y: 424, distance: 105.6
click at [640, 424] on textarea "Right now we are dispatching orders for {{ city_1 }}, {{ city_2 }} and {{ city_…" at bounding box center [688, 447] width 594 height 99
type textarea "Right now we are dispatching orders to {{ city_1 }}, {{ city_2 }} and {{ city_3…"
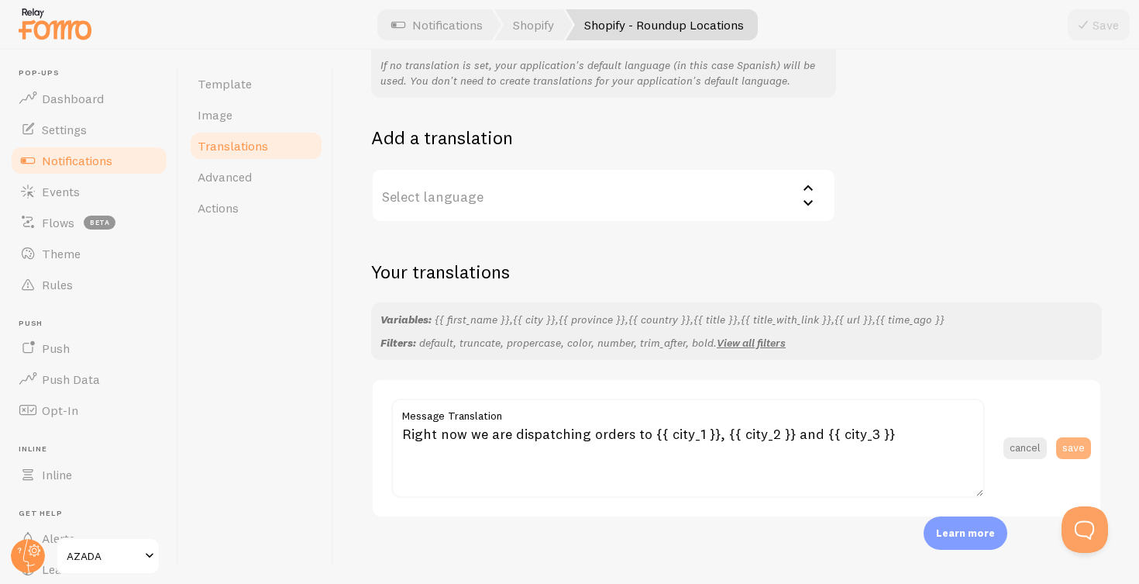
click at [1081, 442] on button "save" at bounding box center [1073, 448] width 35 height 22
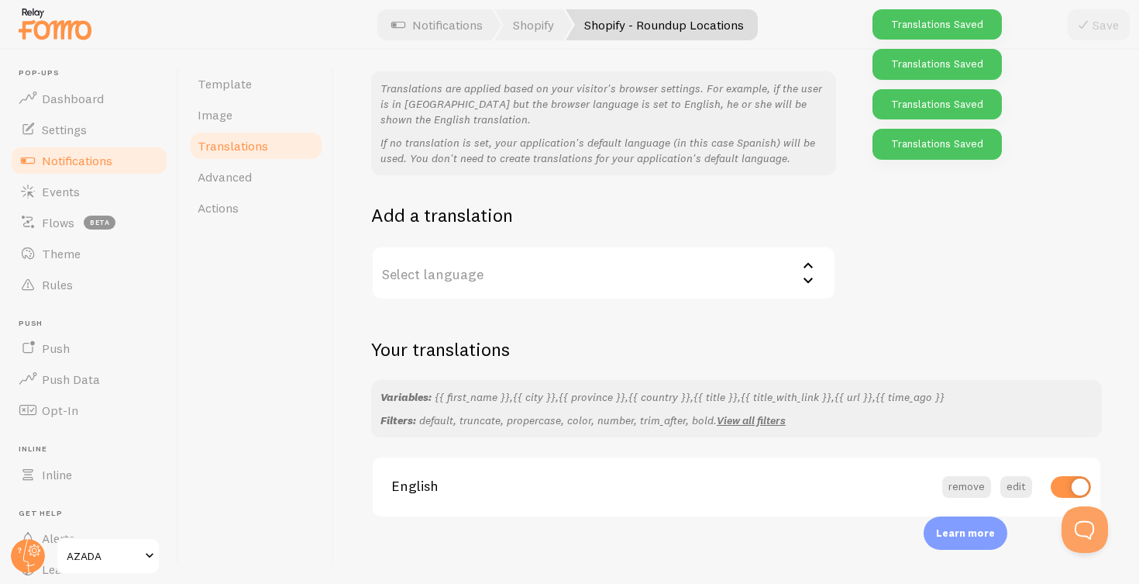
scroll to position [0, 0]
click at [526, 268] on label "Select language" at bounding box center [603, 273] width 465 height 54
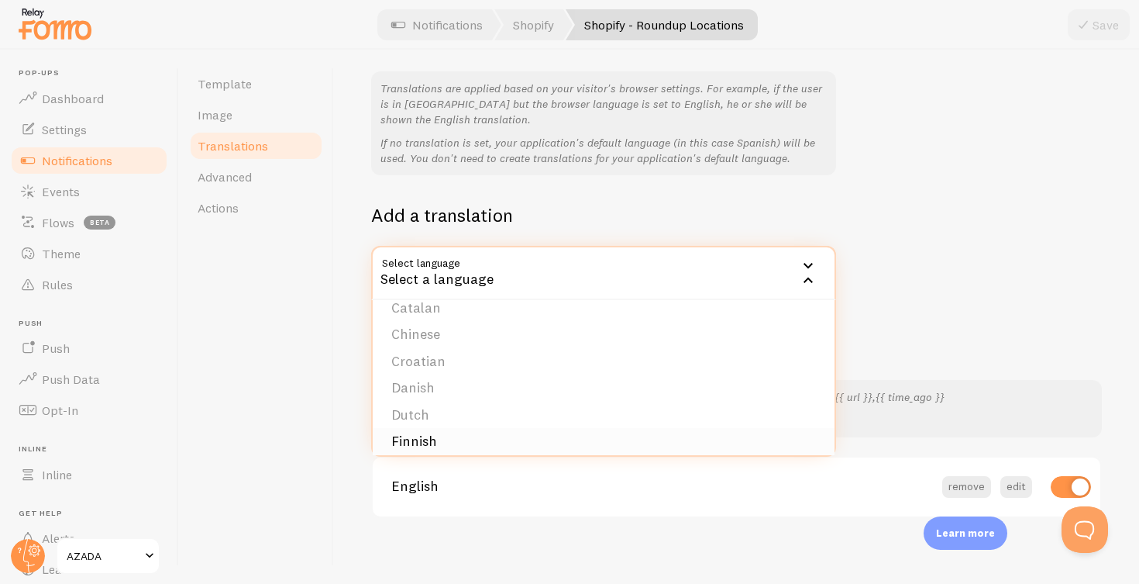
scroll to position [122, 0]
click at [424, 430] on li "German" at bounding box center [604, 440] width 462 height 27
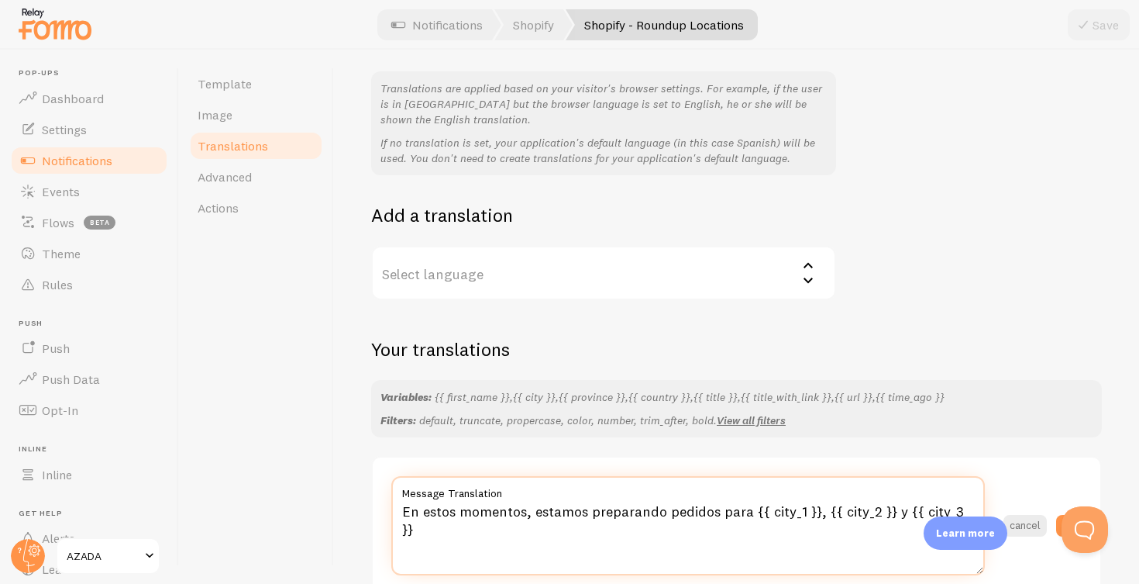
click at [581, 497] on textarea "En estos momentos, estamos preparando pedidos para {{ city_1 }}, {{ city_2 }} y…" at bounding box center [688, 525] width 594 height 99
paste textarea "Gerade eben versenden wir Bestellungen nach {{ city_1 }}, {{ city_2 }} und {{ c…"
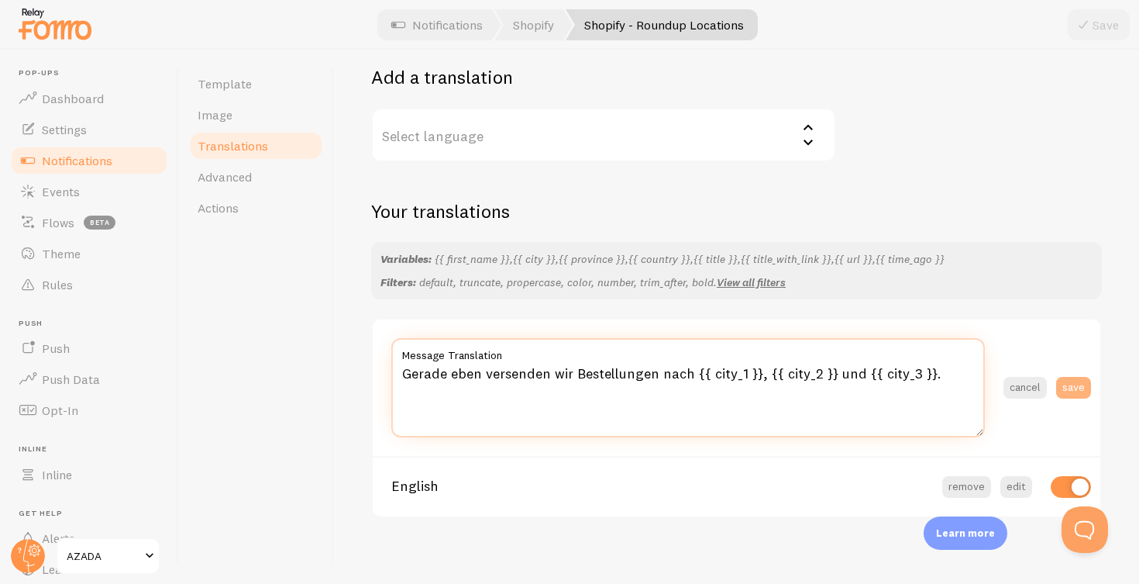
type textarea "Gerade eben versenden wir Bestellungen nach {{ city_1 }}, {{ city_2 }} und {{ c…"
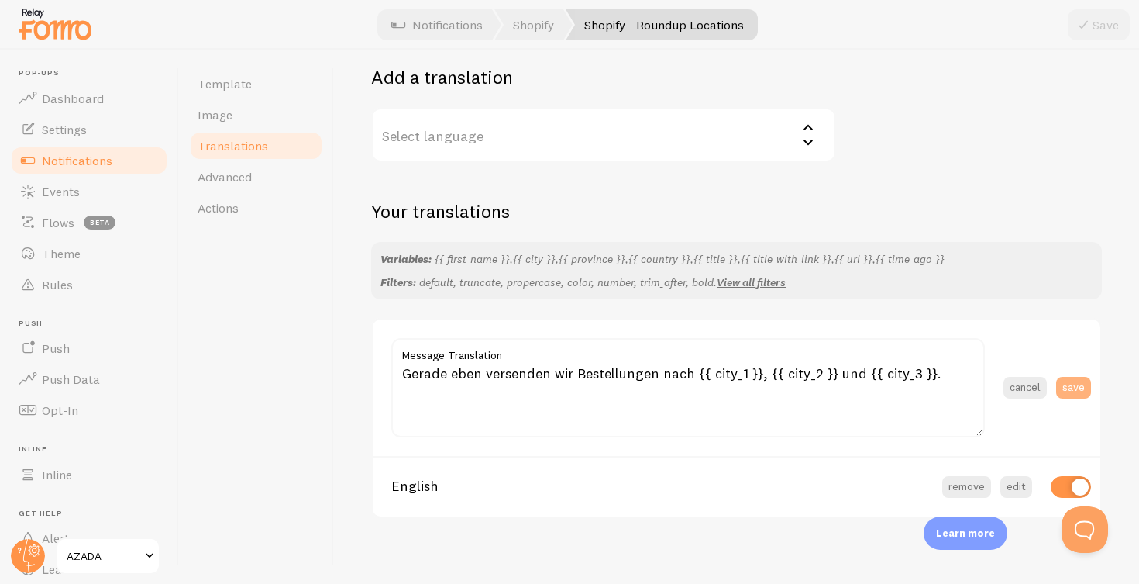
click at [1079, 380] on button "save" at bounding box center [1073, 388] width 35 height 22
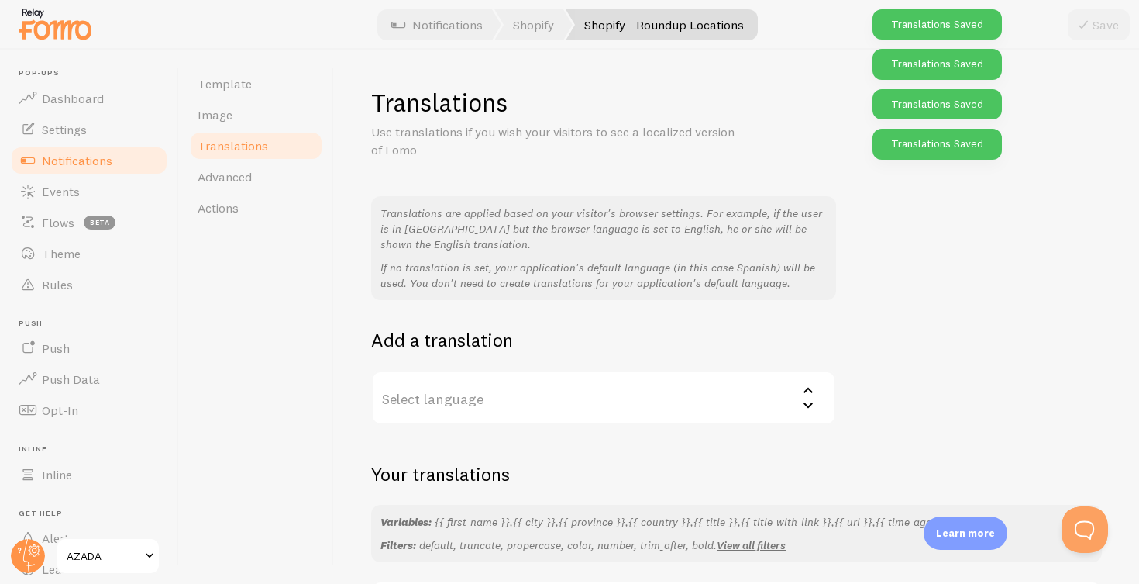
scroll to position [0, 0]
click at [437, 26] on link "Notifications" at bounding box center [437, 24] width 129 height 31
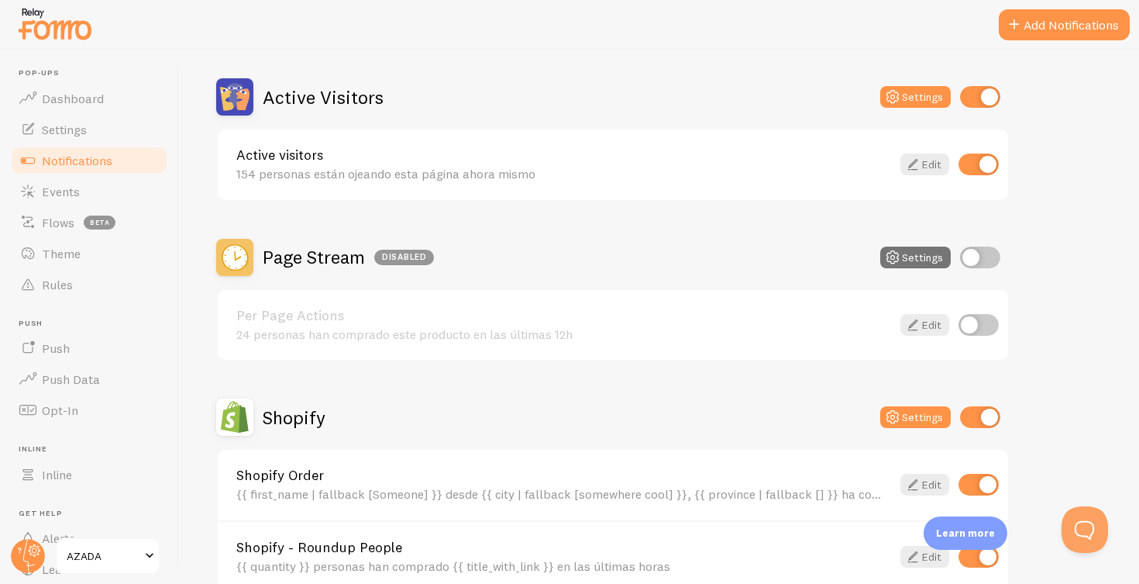
scroll to position [135, 0]
click at [54, 280] on span "Rules" at bounding box center [57, 285] width 31 height 16
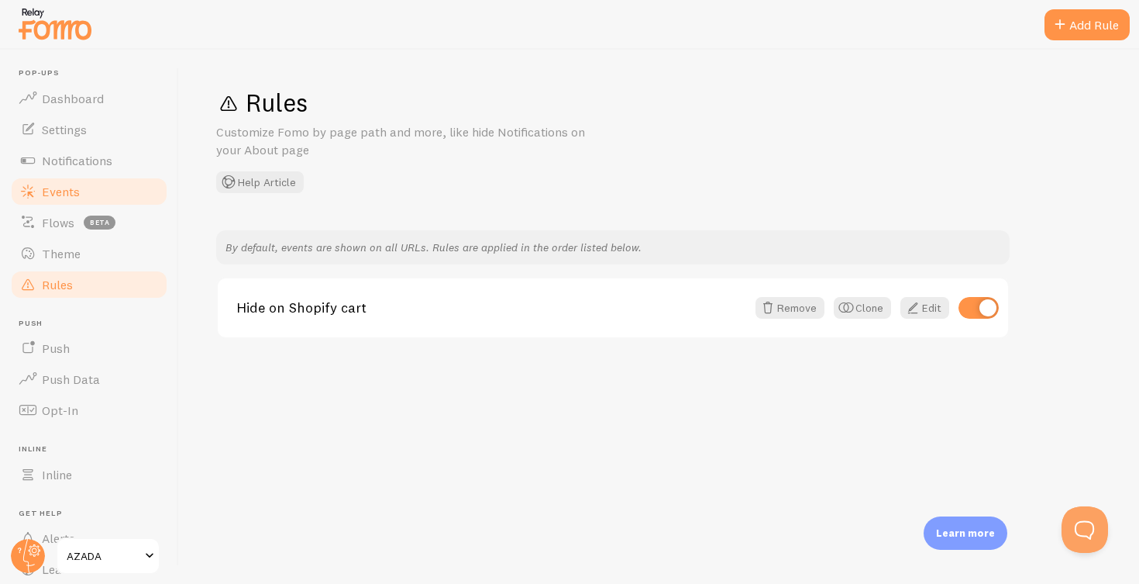
click at [60, 191] on span "Events" at bounding box center [61, 192] width 38 height 16
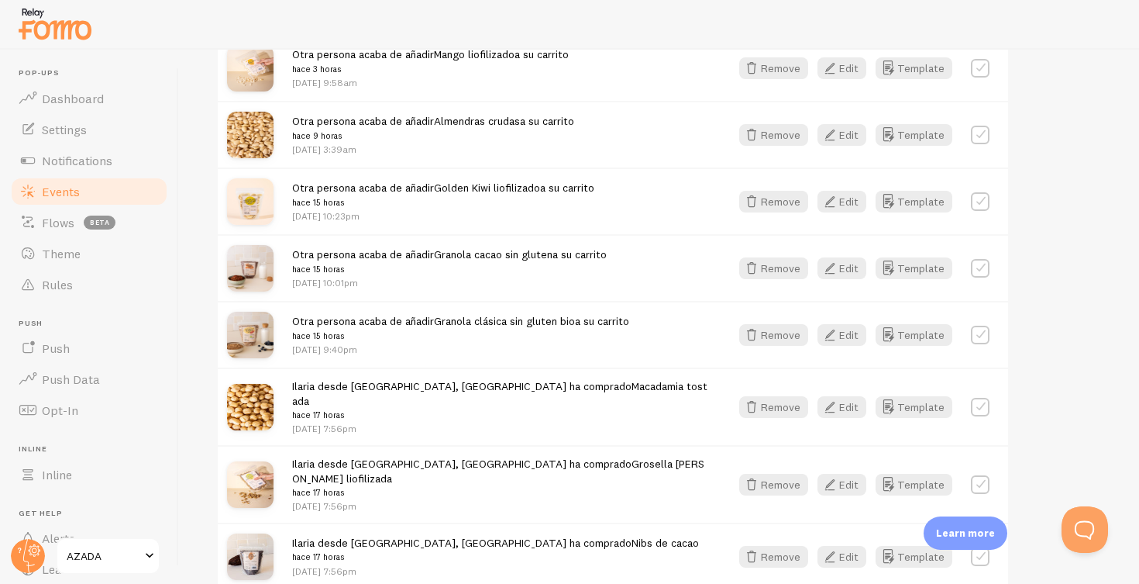
scroll to position [1563, 0]
